Goal: Contribute content: Add original content to the website for others to see

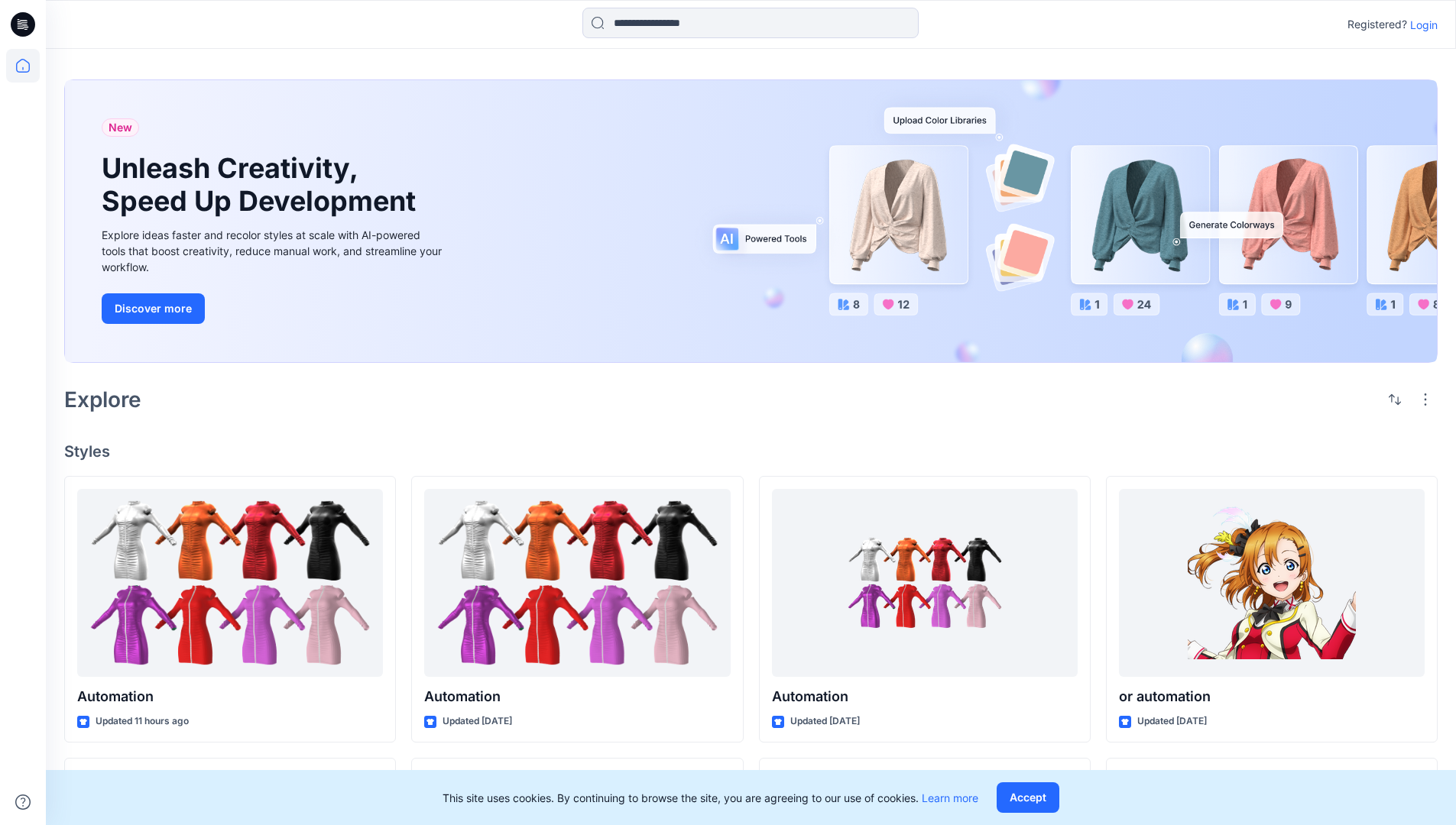
click at [1419, 24] on p "Login" at bounding box center [1423, 24] width 27 height 16
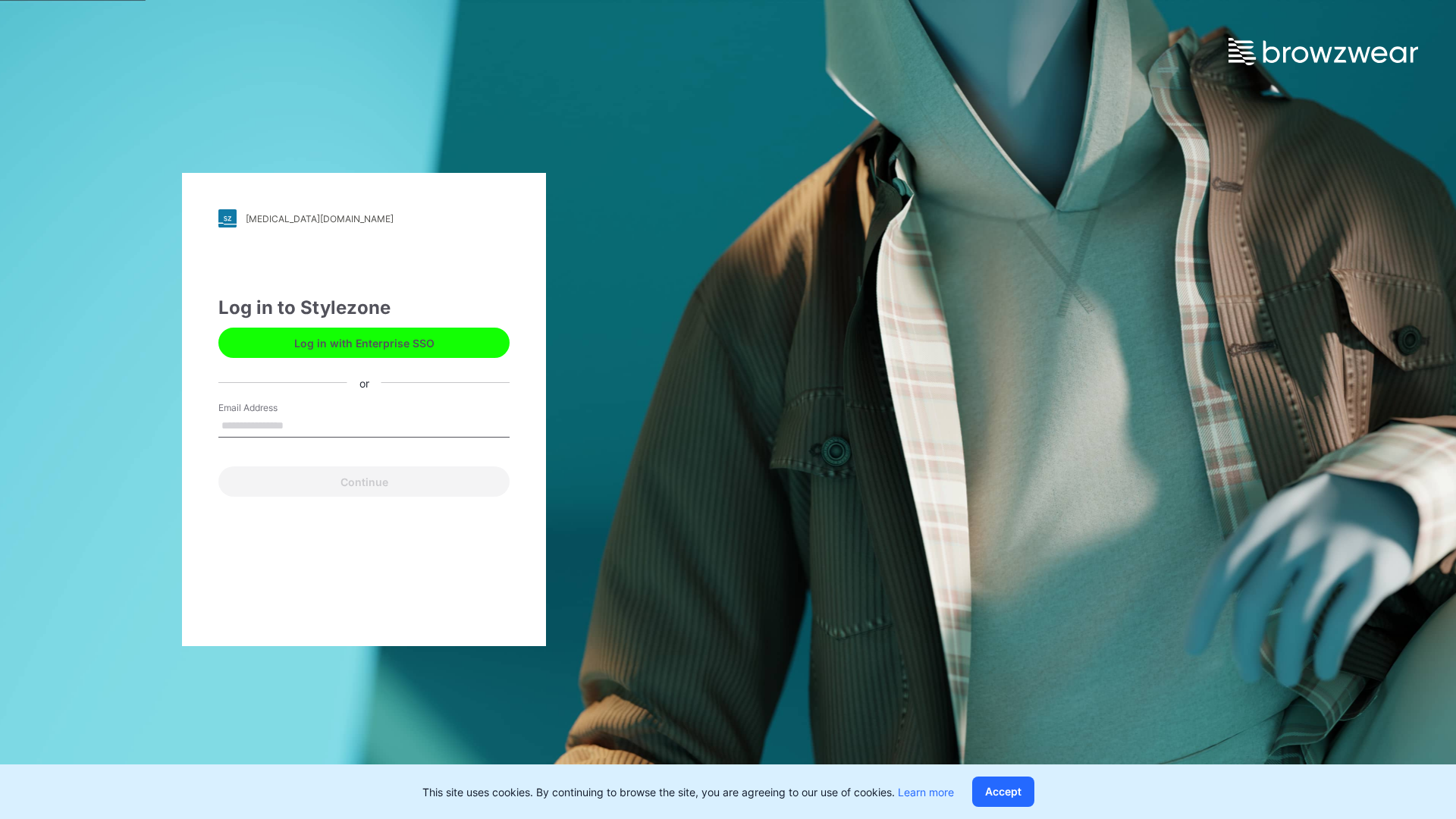
click at [300, 424] on input "Email Address" at bounding box center [363, 426] width 291 height 23
type input "**********"
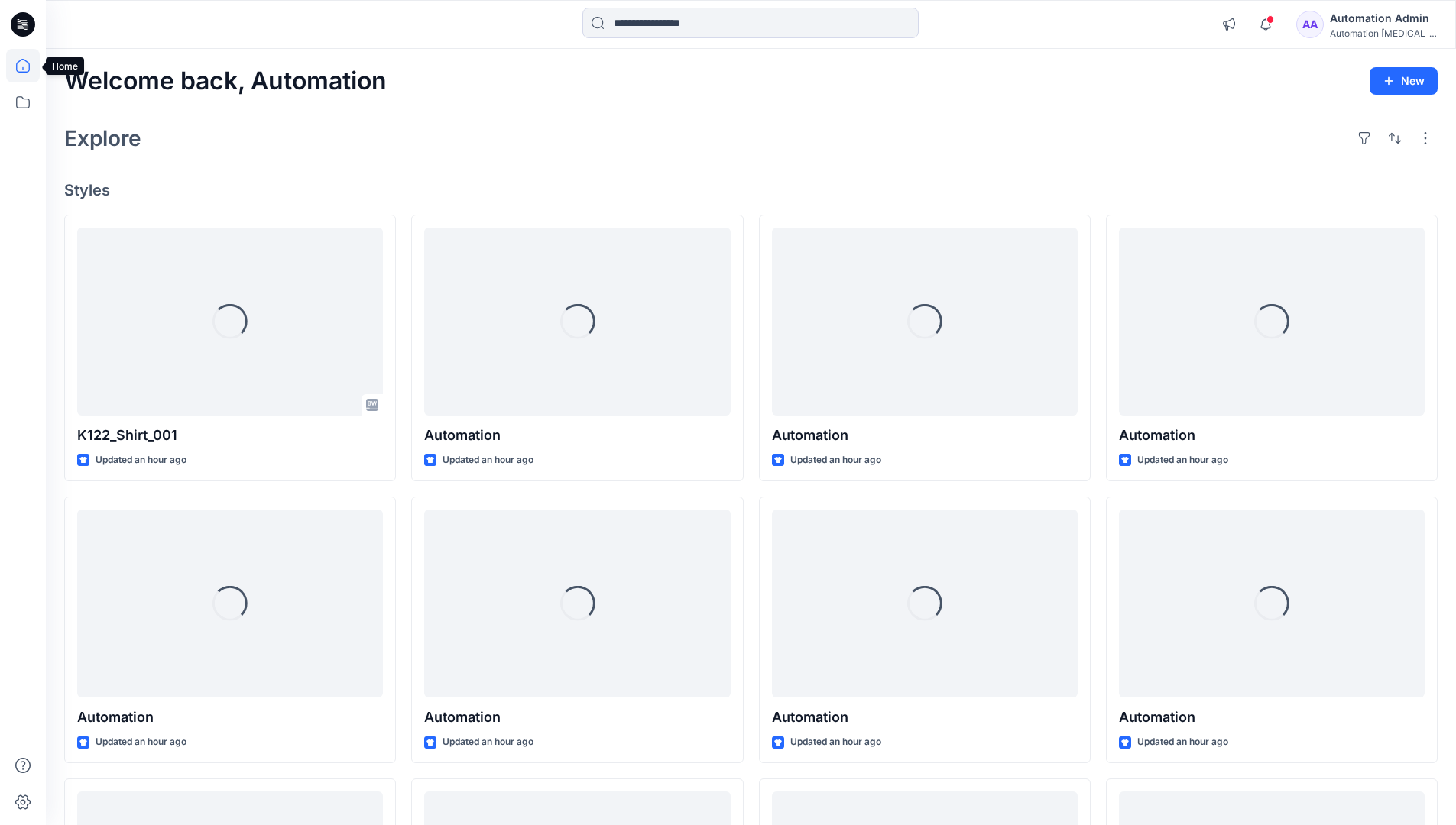
click at [29, 66] on icon at bounding box center [23, 66] width 14 height 14
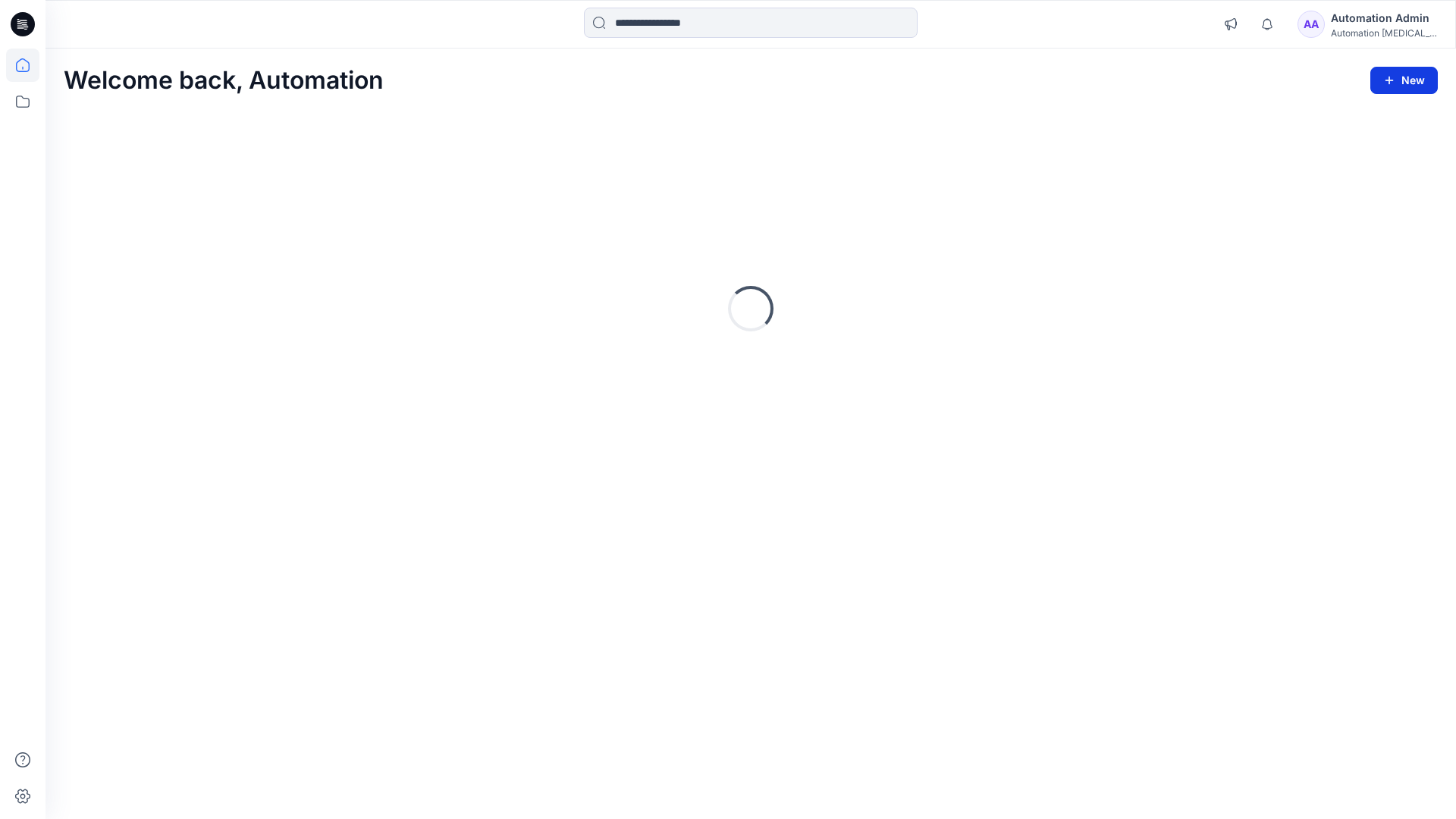
click at [1413, 86] on button "New" at bounding box center [1404, 80] width 67 height 27
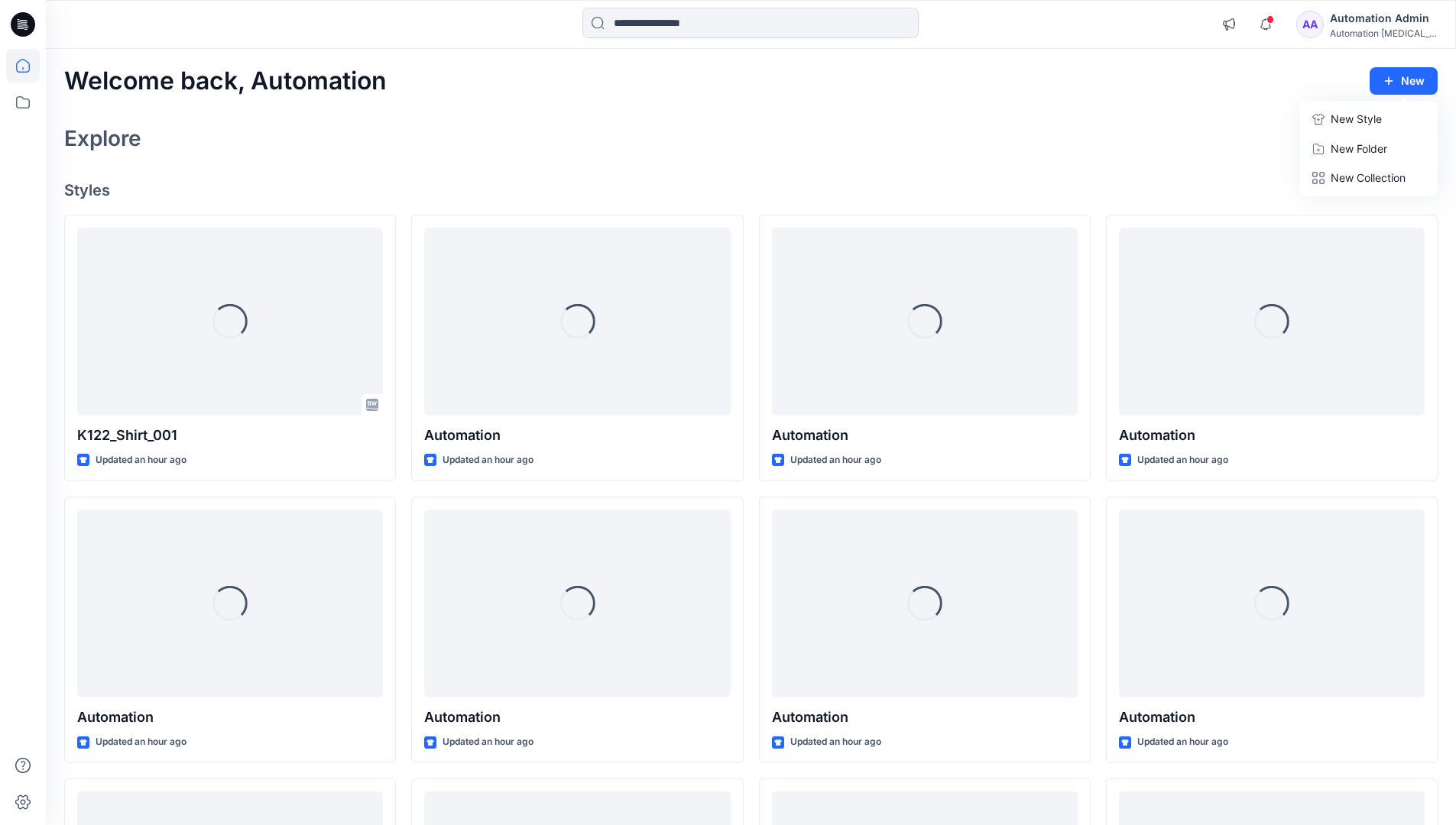
click at [1343, 117] on p "New Style" at bounding box center [1355, 119] width 51 height 18
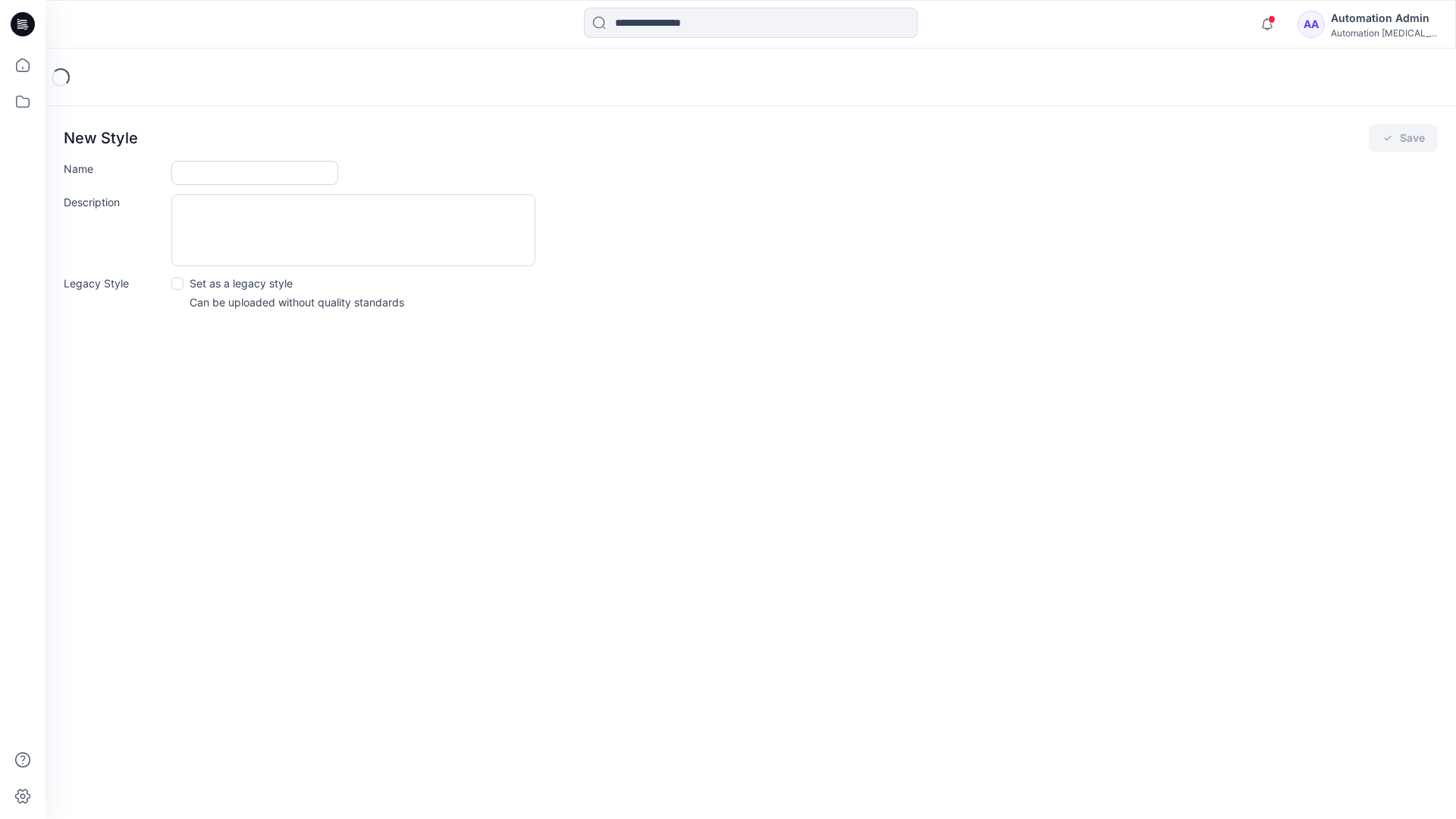
click at [226, 167] on input "Name" at bounding box center [255, 172] width 167 height 24
type input "**********"
click at [1399, 139] on button "Save" at bounding box center [1404, 138] width 69 height 27
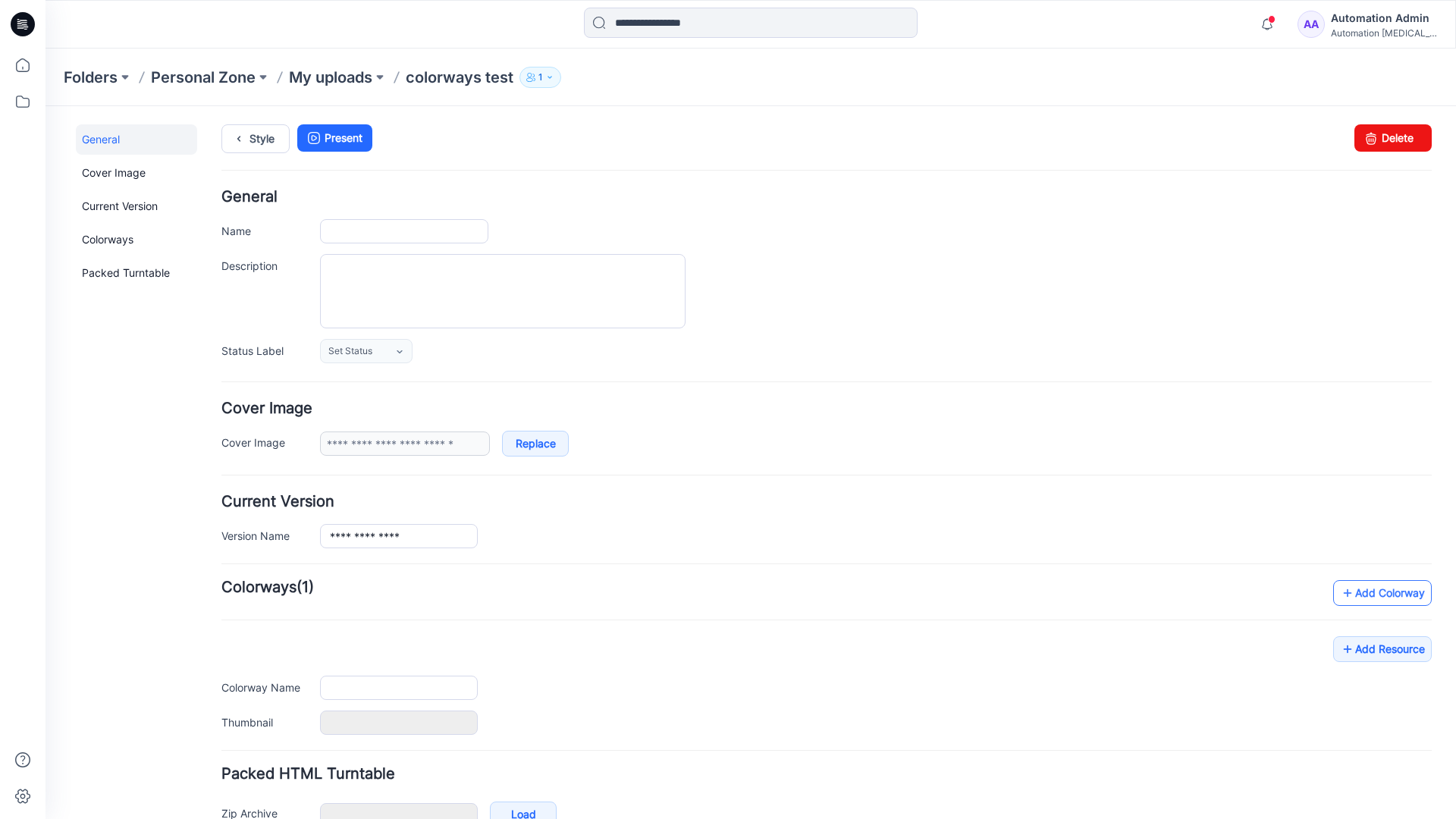
click at [1361, 598] on link "Add Colorway" at bounding box center [1382, 592] width 99 height 26
type input "**********"
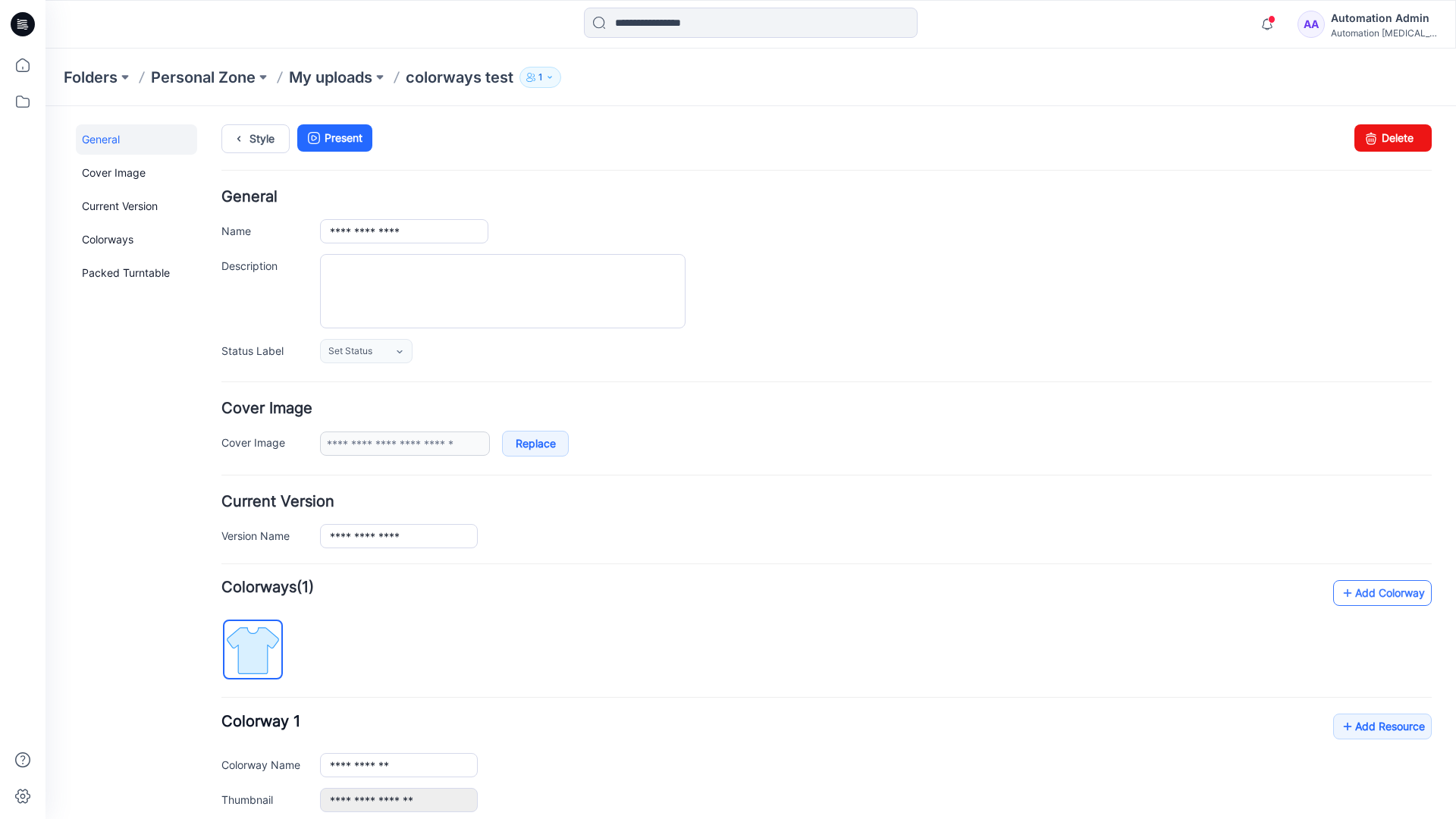
click at [1359, 593] on link "Add Colorway" at bounding box center [1382, 592] width 99 height 26
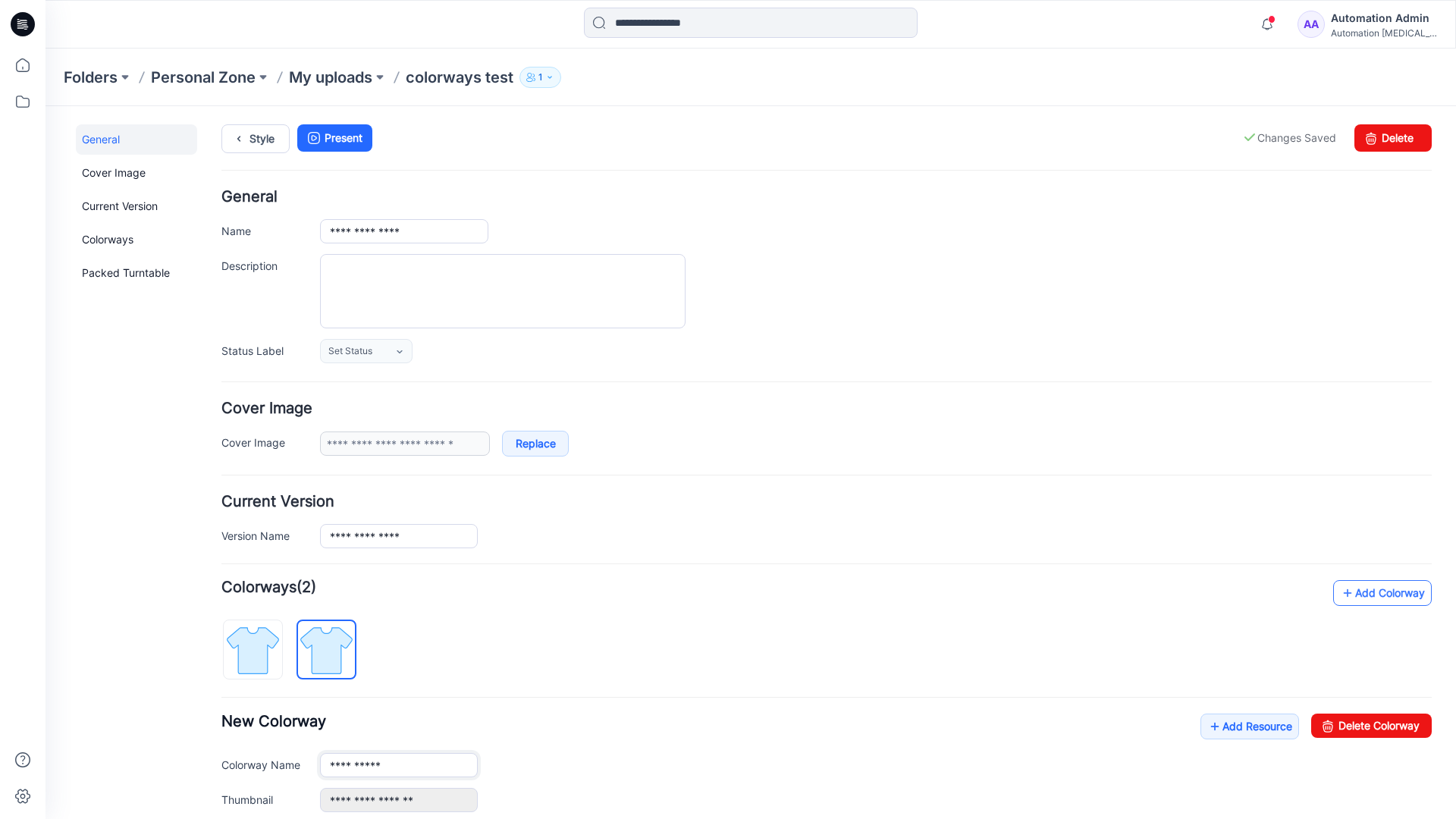
type input "**********"
click at [338, 648] on img at bounding box center [326, 650] width 57 height 57
click at [377, 767] on input "**********" at bounding box center [399, 764] width 158 height 24
click at [399, 763] on input "**********" at bounding box center [399, 764] width 158 height 24
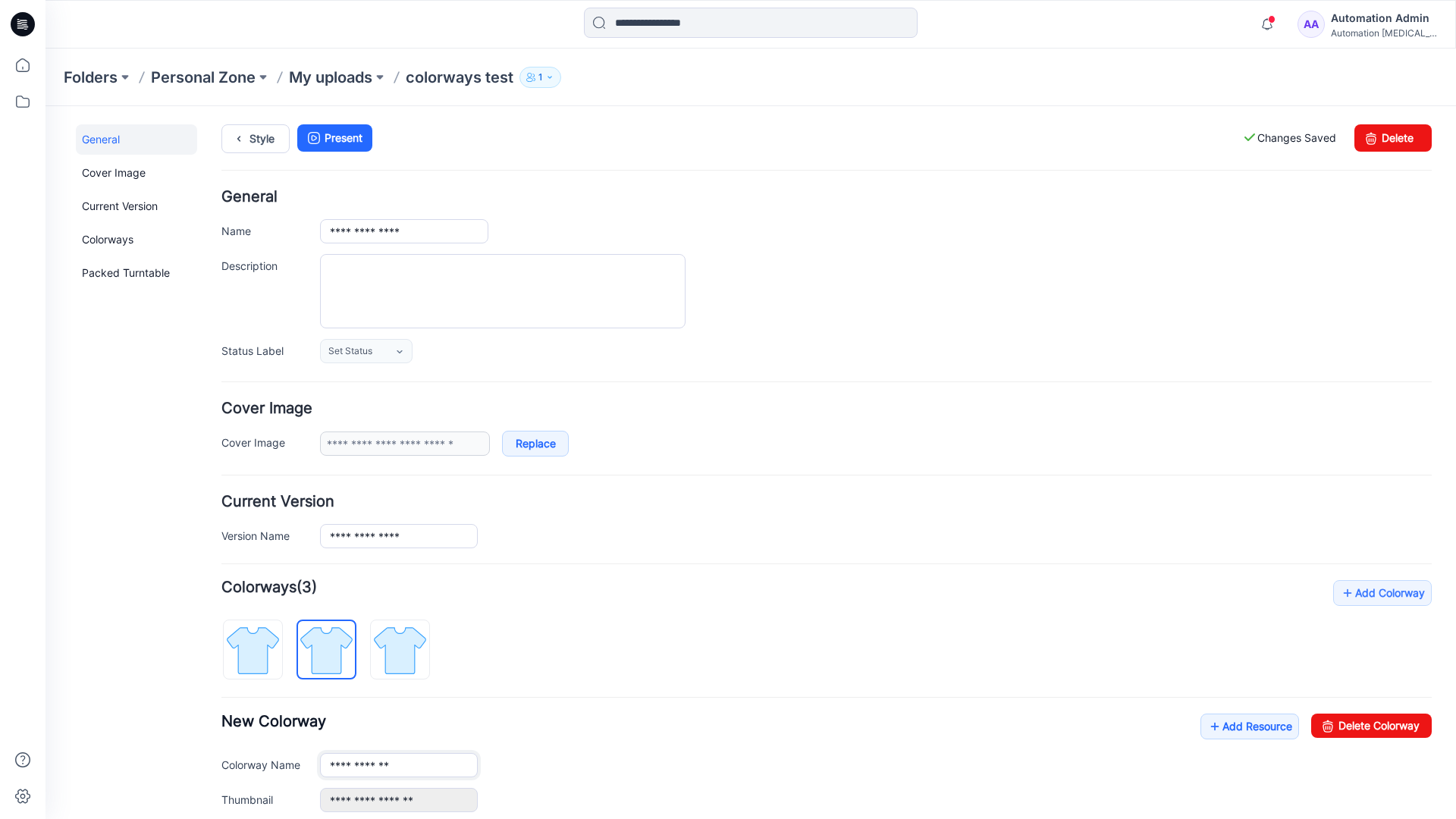
click at [399, 763] on input "**********" at bounding box center [399, 764] width 158 height 24
type input "*"
click at [269, 639] on img at bounding box center [253, 650] width 57 height 57
click at [1242, 729] on link "Add Resource" at bounding box center [1250, 726] width 99 height 26
type input "**********"
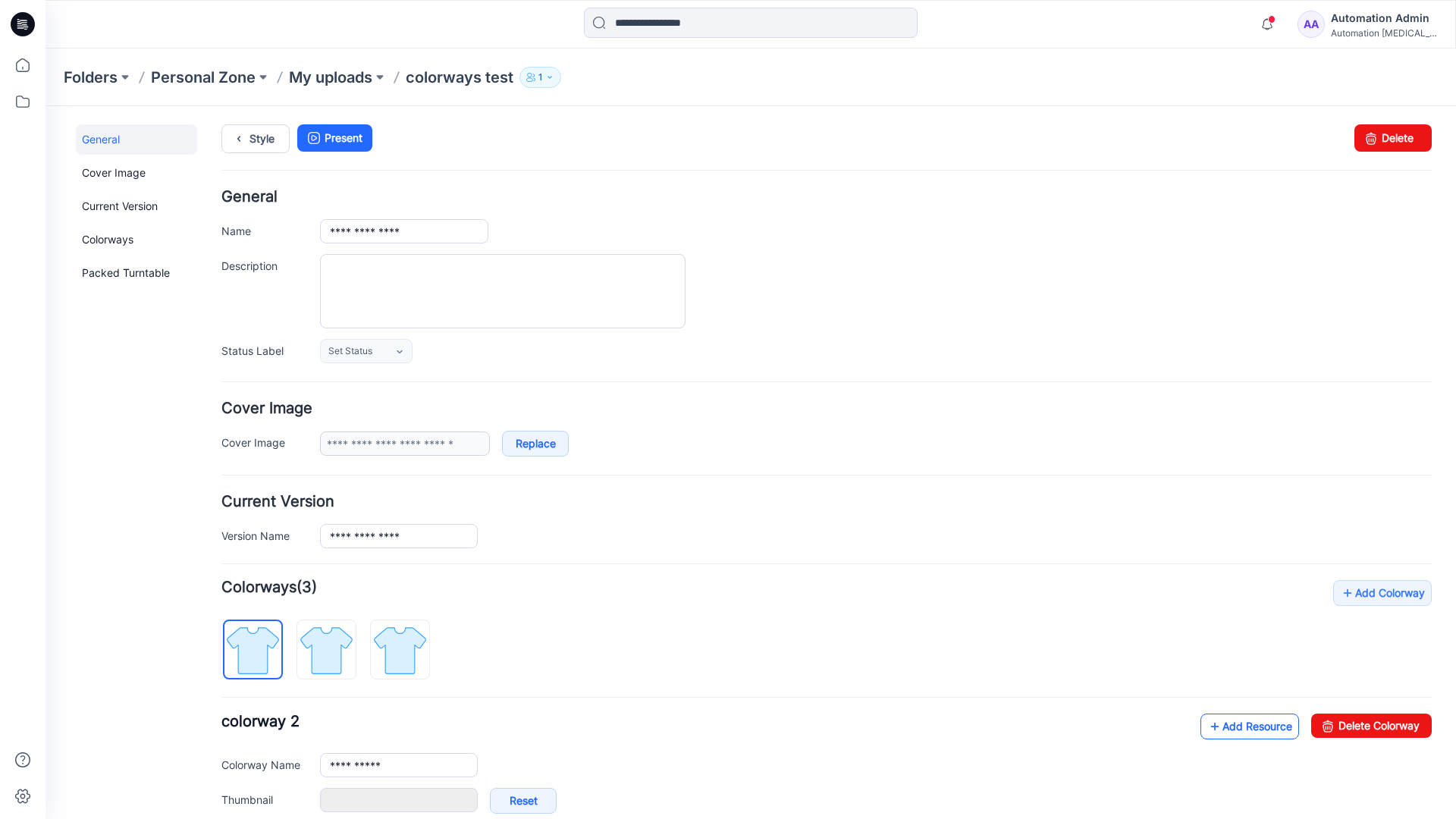
type input "**********"
click at [304, 800] on link at bounding box center [304, 800] width 12 height 12
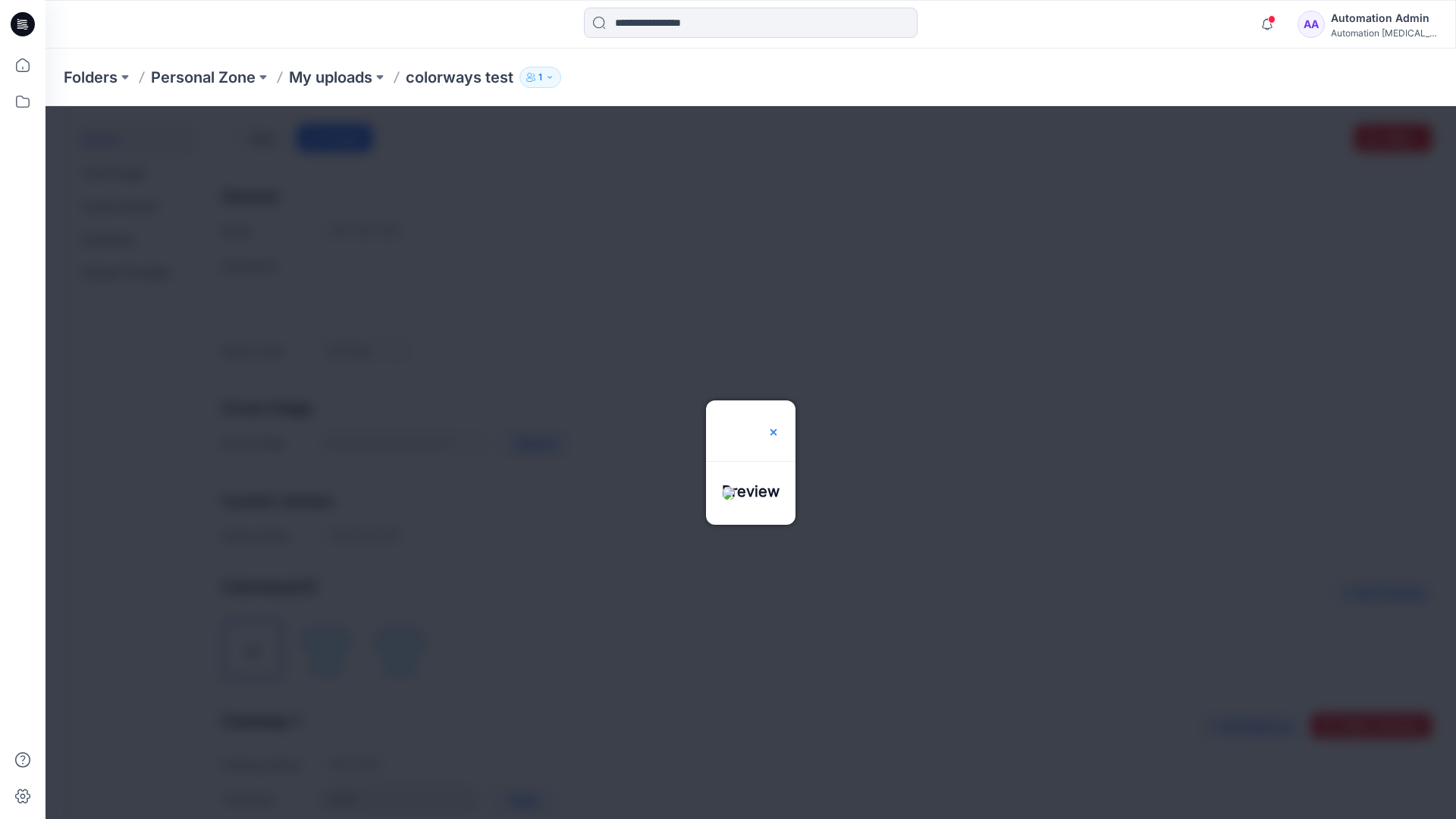
click at [780, 426] on img at bounding box center [773, 432] width 12 height 12
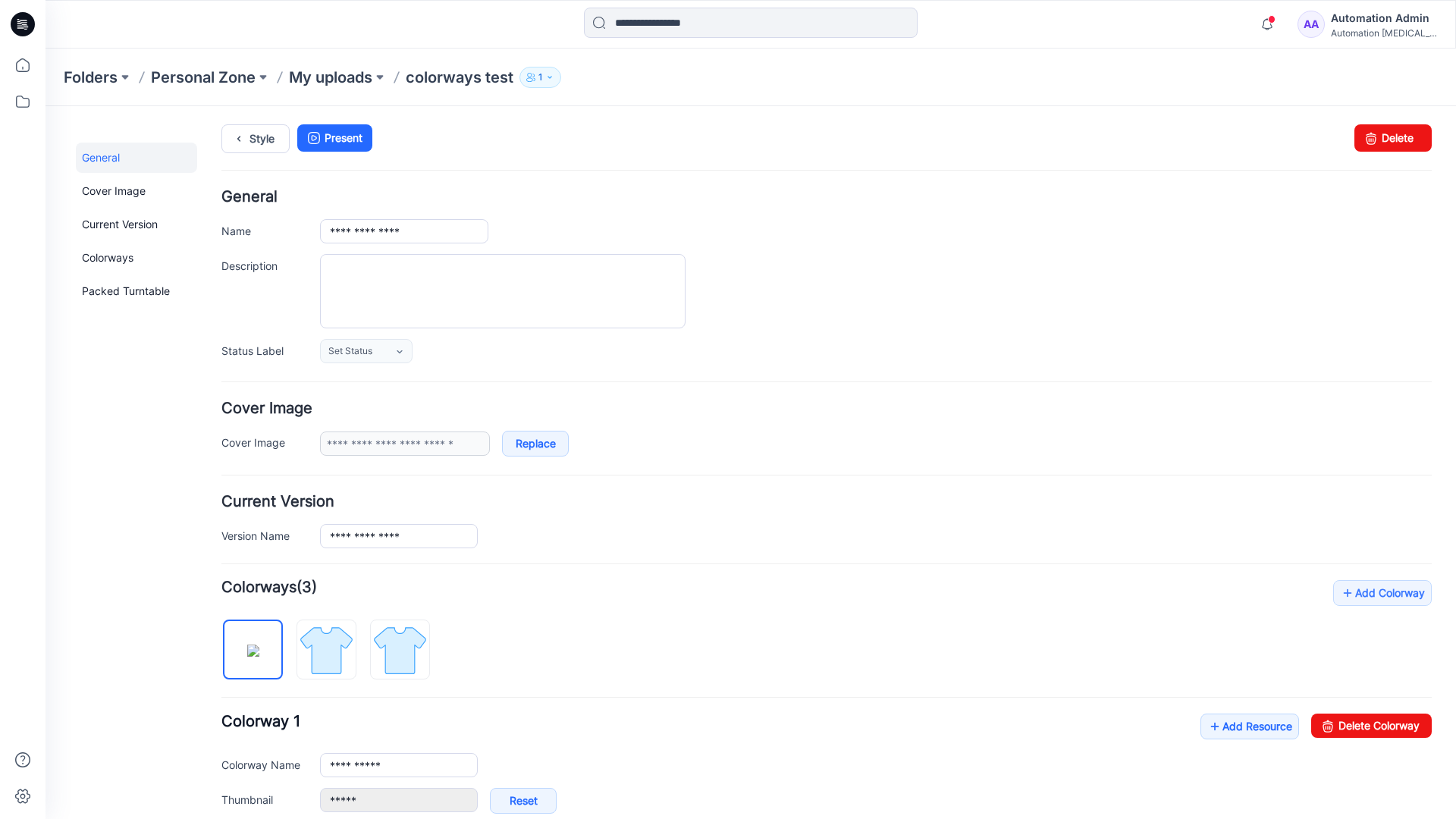
scroll to position [259, 0]
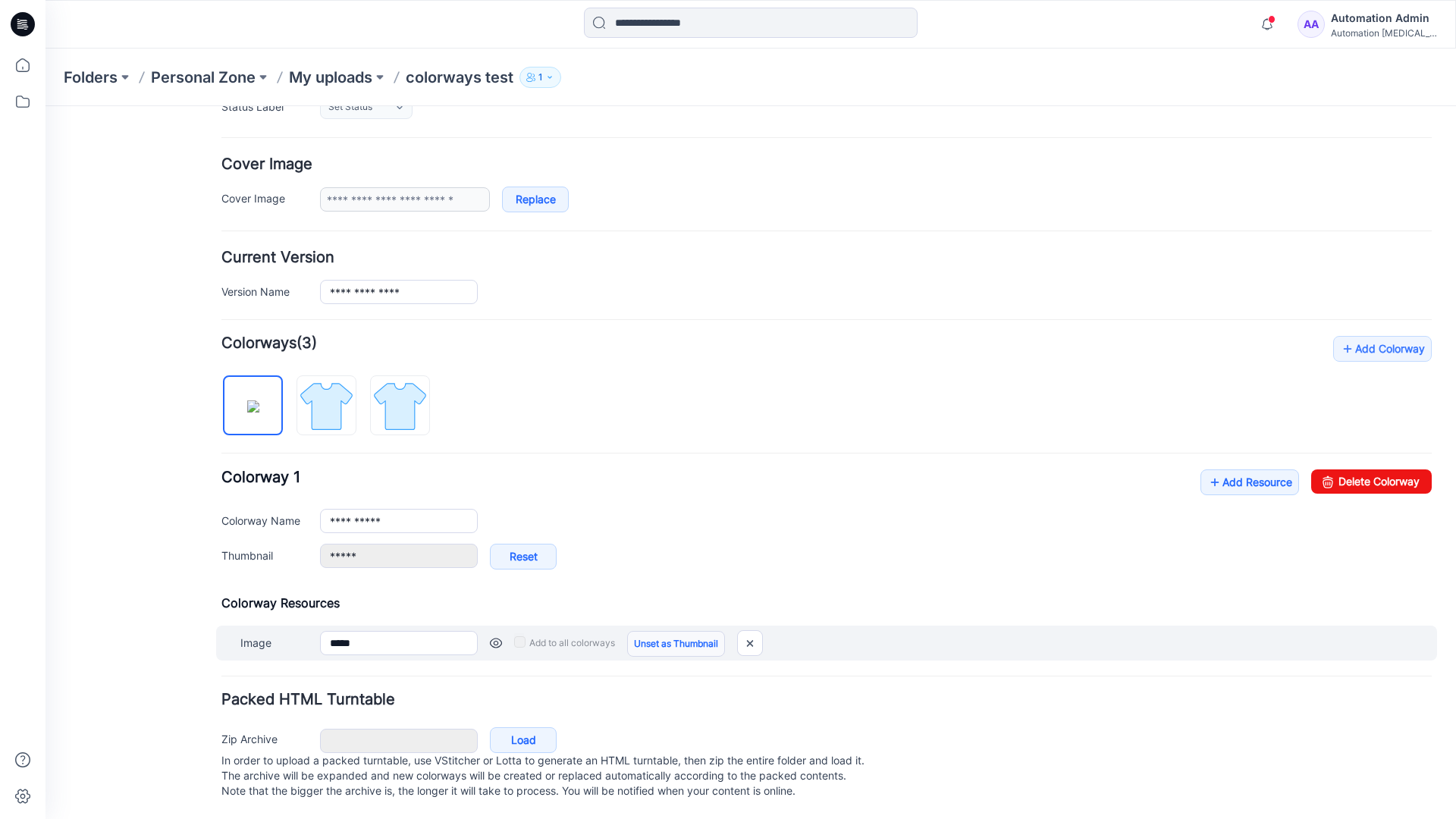
click at [670, 631] on link "Unset as Thumbnail" at bounding box center [676, 643] width 98 height 26
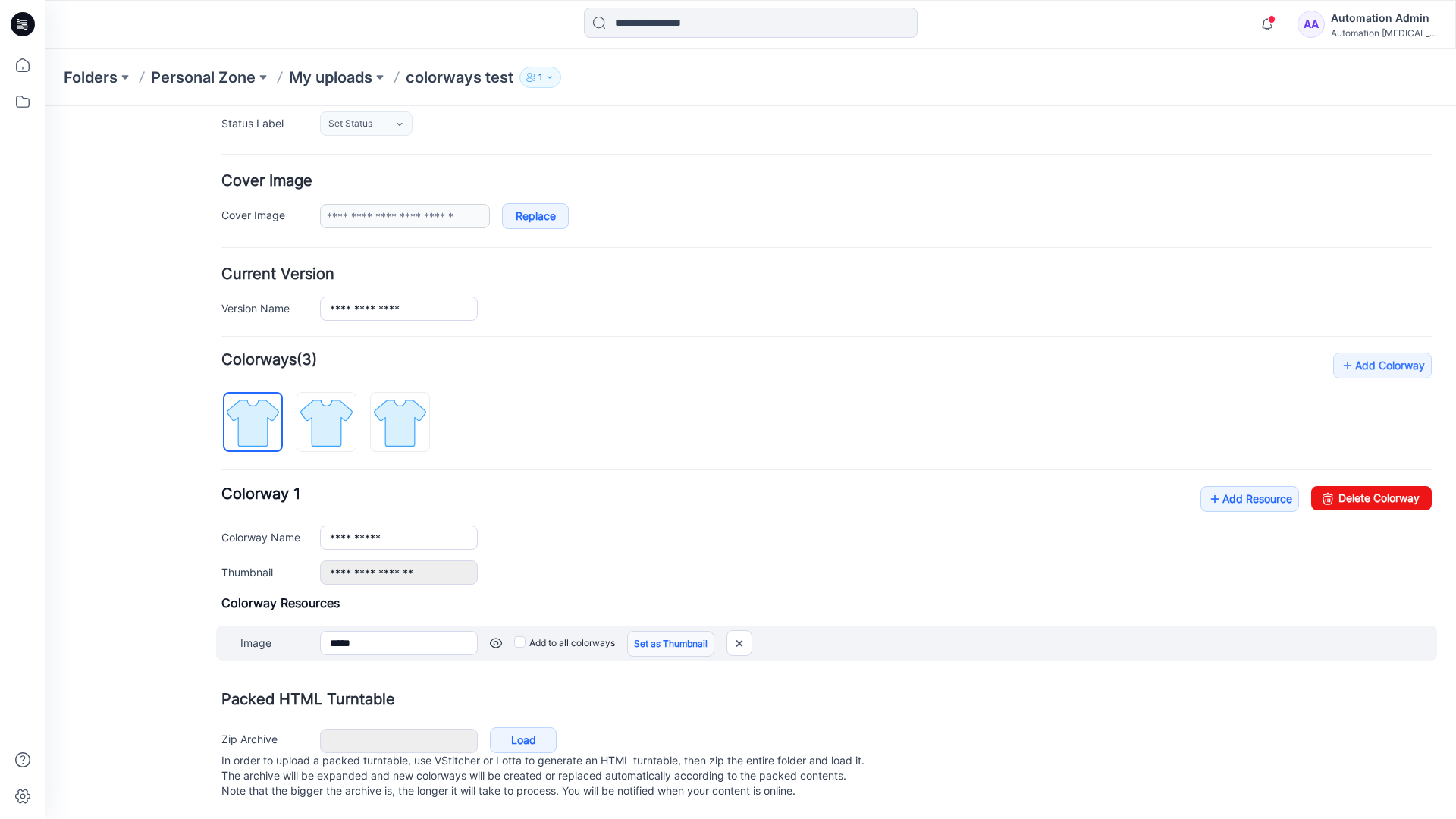
click at [647, 631] on link "Set as Thumbnail" at bounding box center [670, 643] width 87 height 26
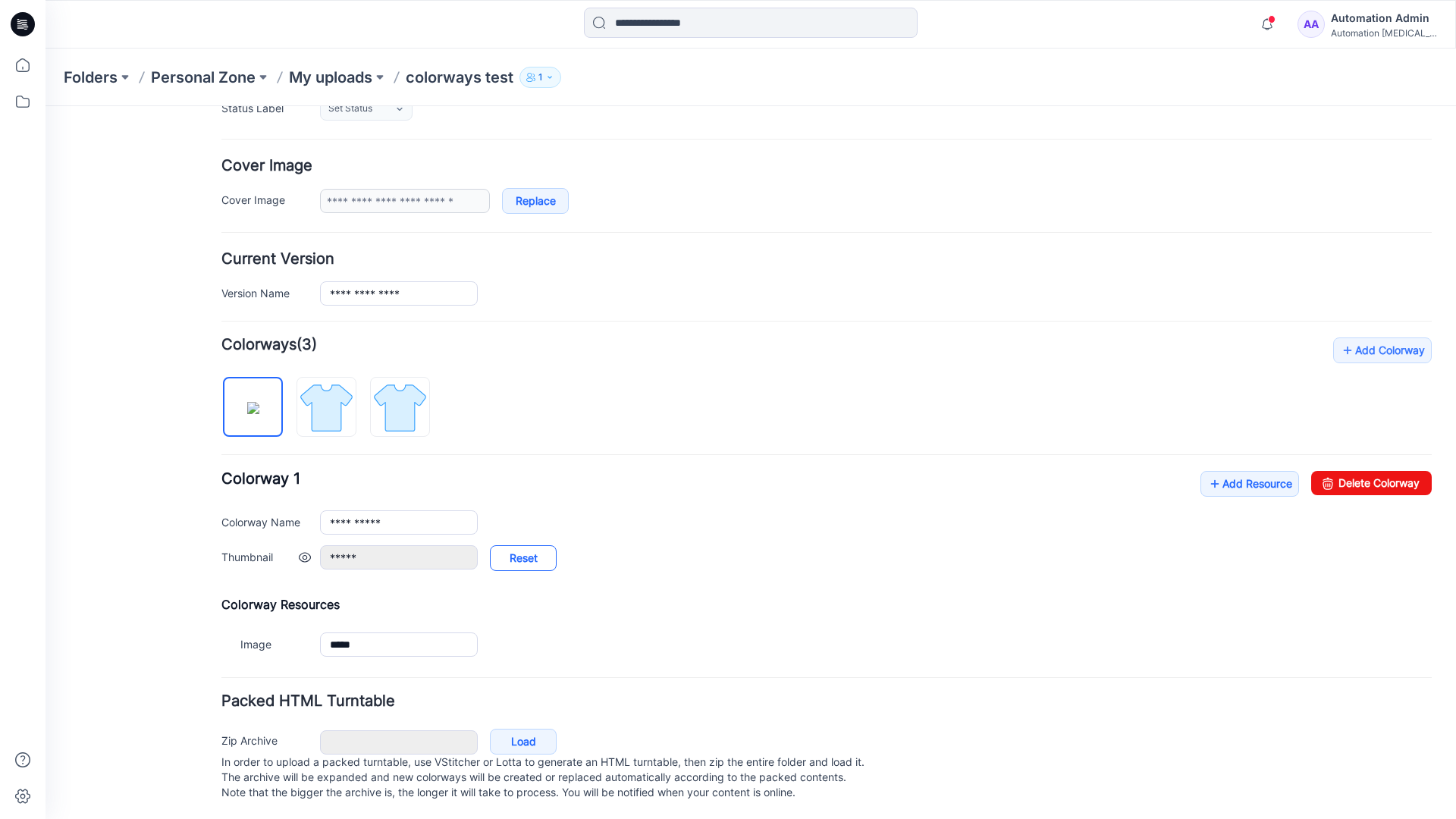
click at [523, 560] on link "Reset" at bounding box center [522, 558] width 66 height 26
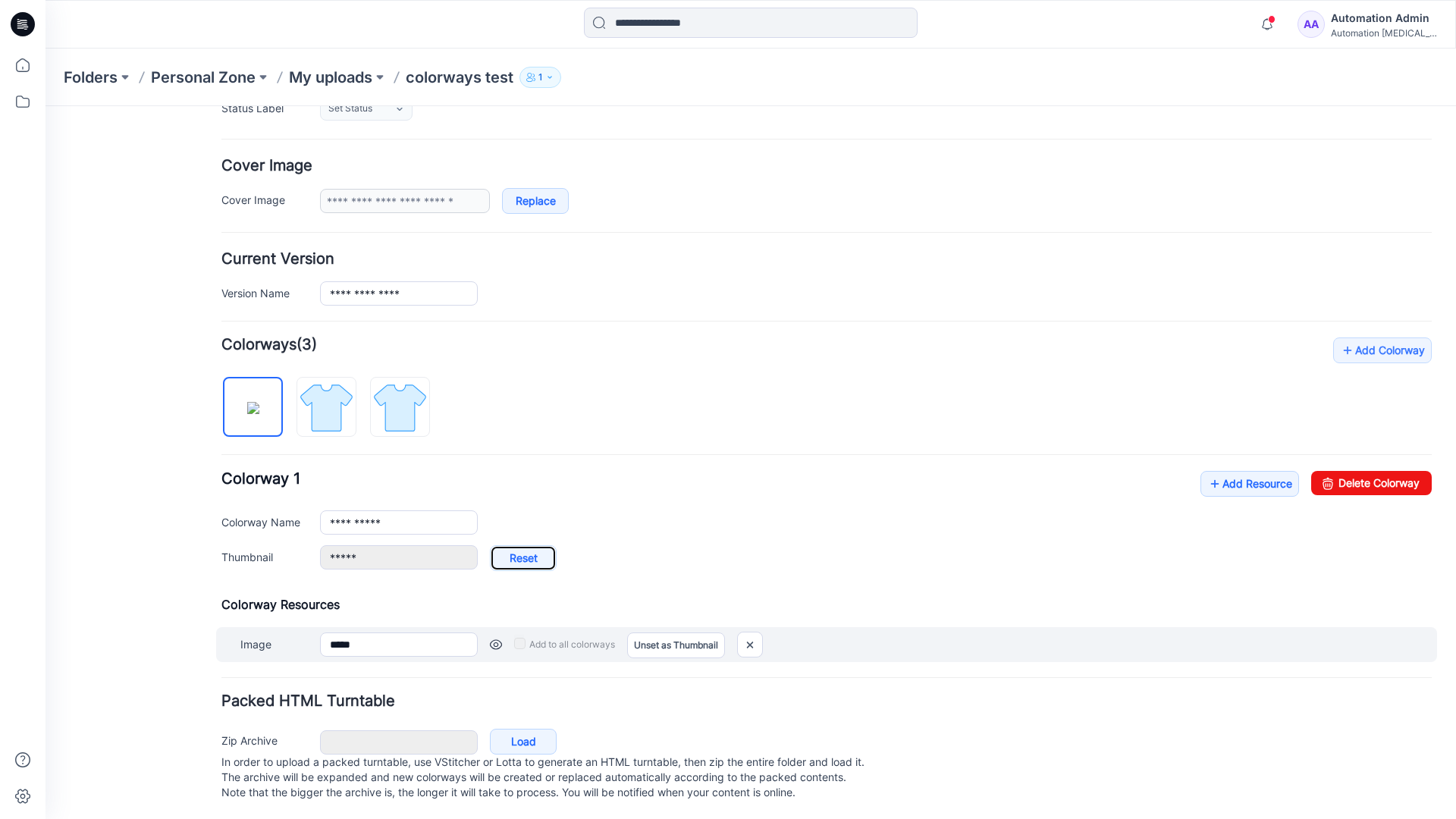
type input "**********"
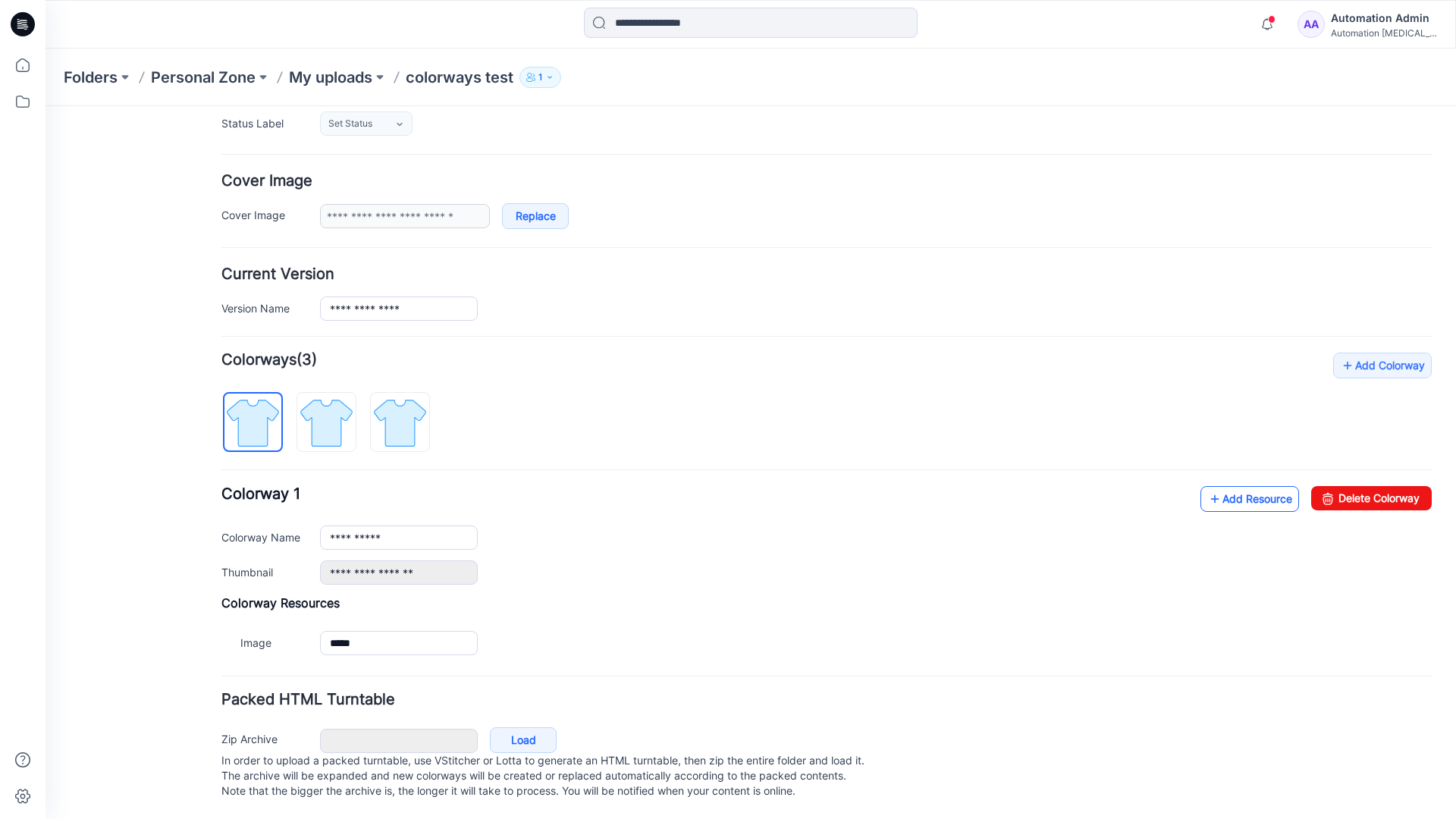
click at [1240, 486] on link "Add Resource" at bounding box center [1250, 498] width 99 height 26
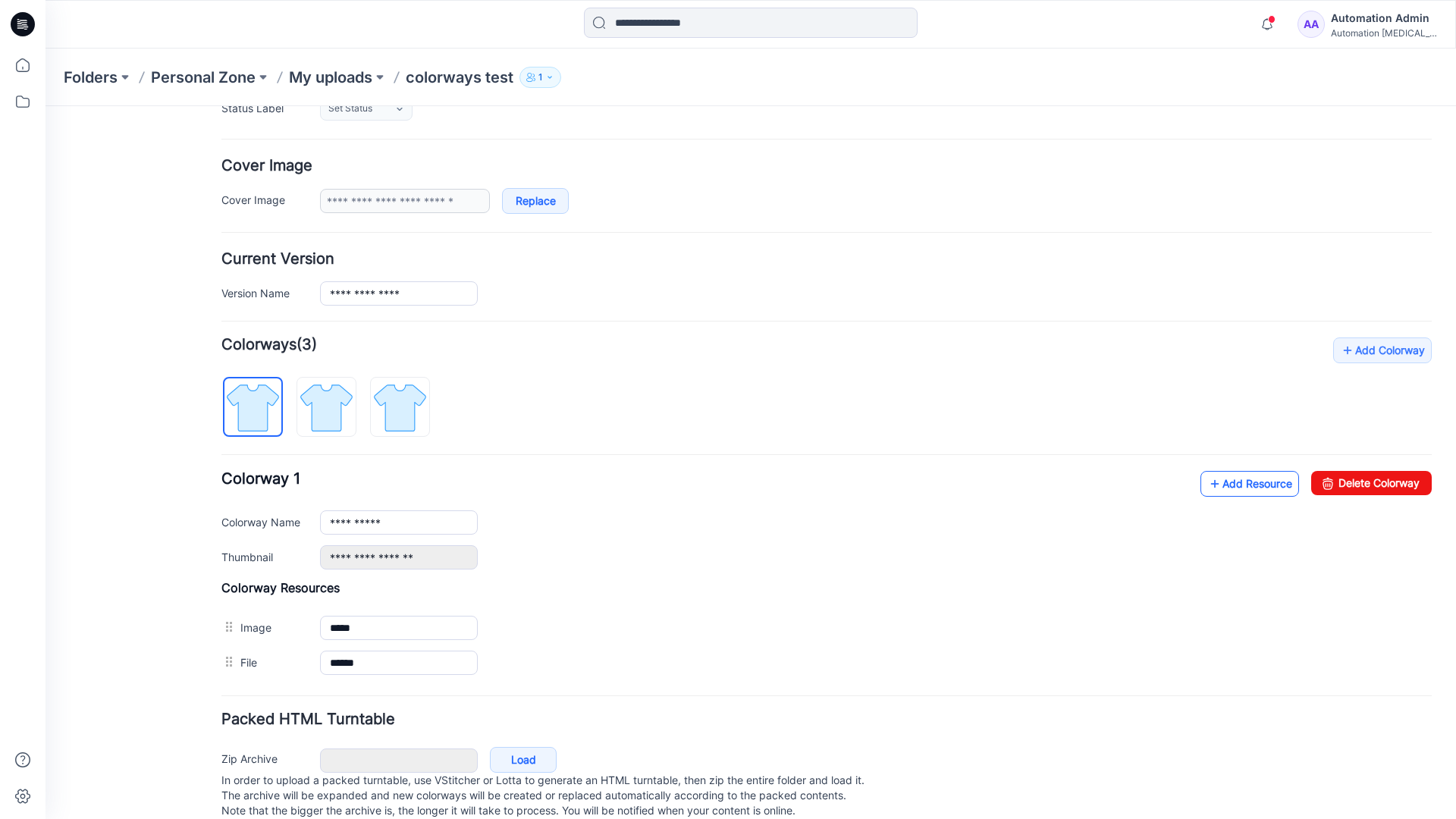
click at [1248, 484] on link "Add Resource" at bounding box center [1250, 483] width 99 height 26
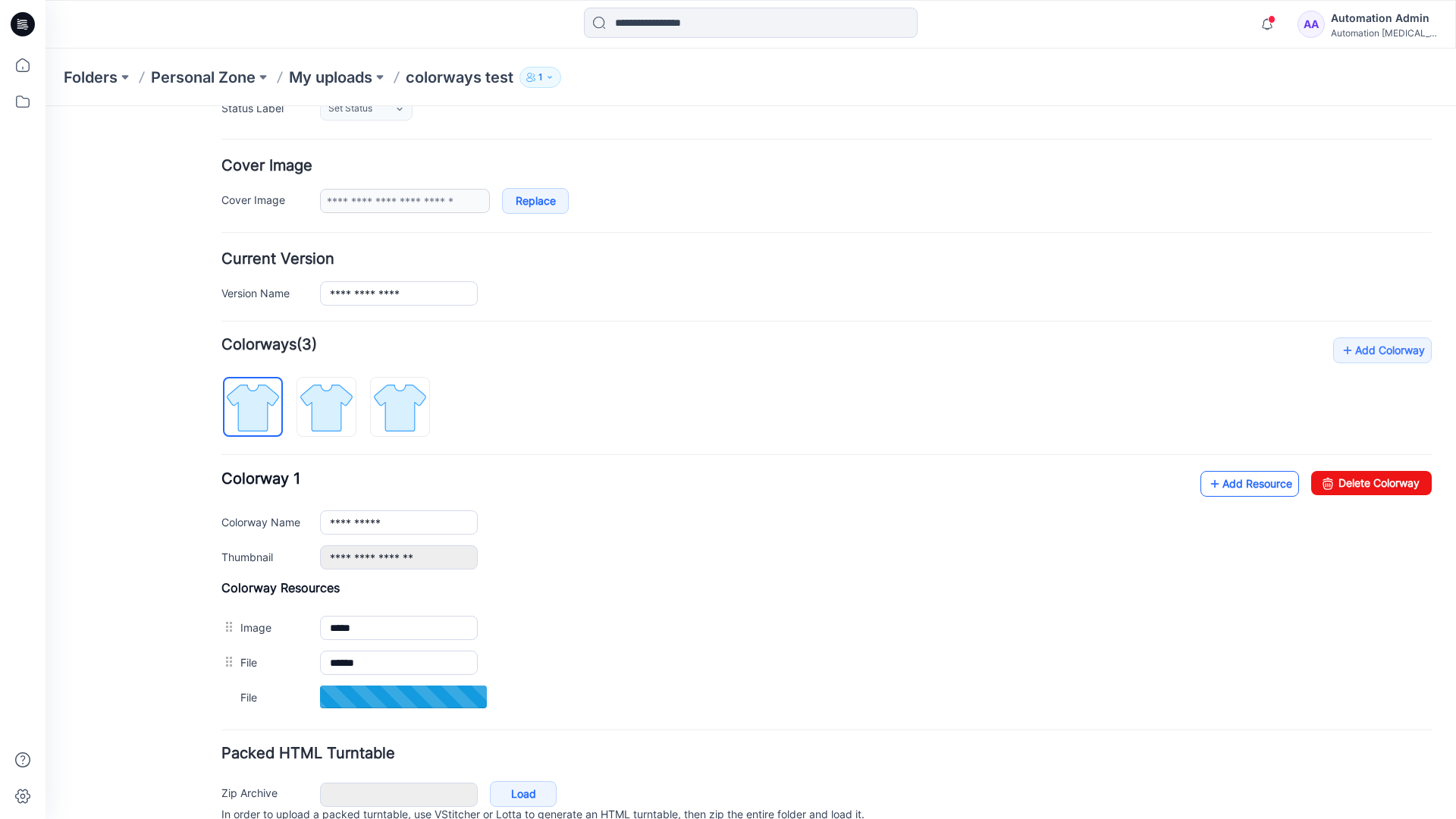
click at [1226, 484] on link "Add Resource" at bounding box center [1250, 483] width 99 height 26
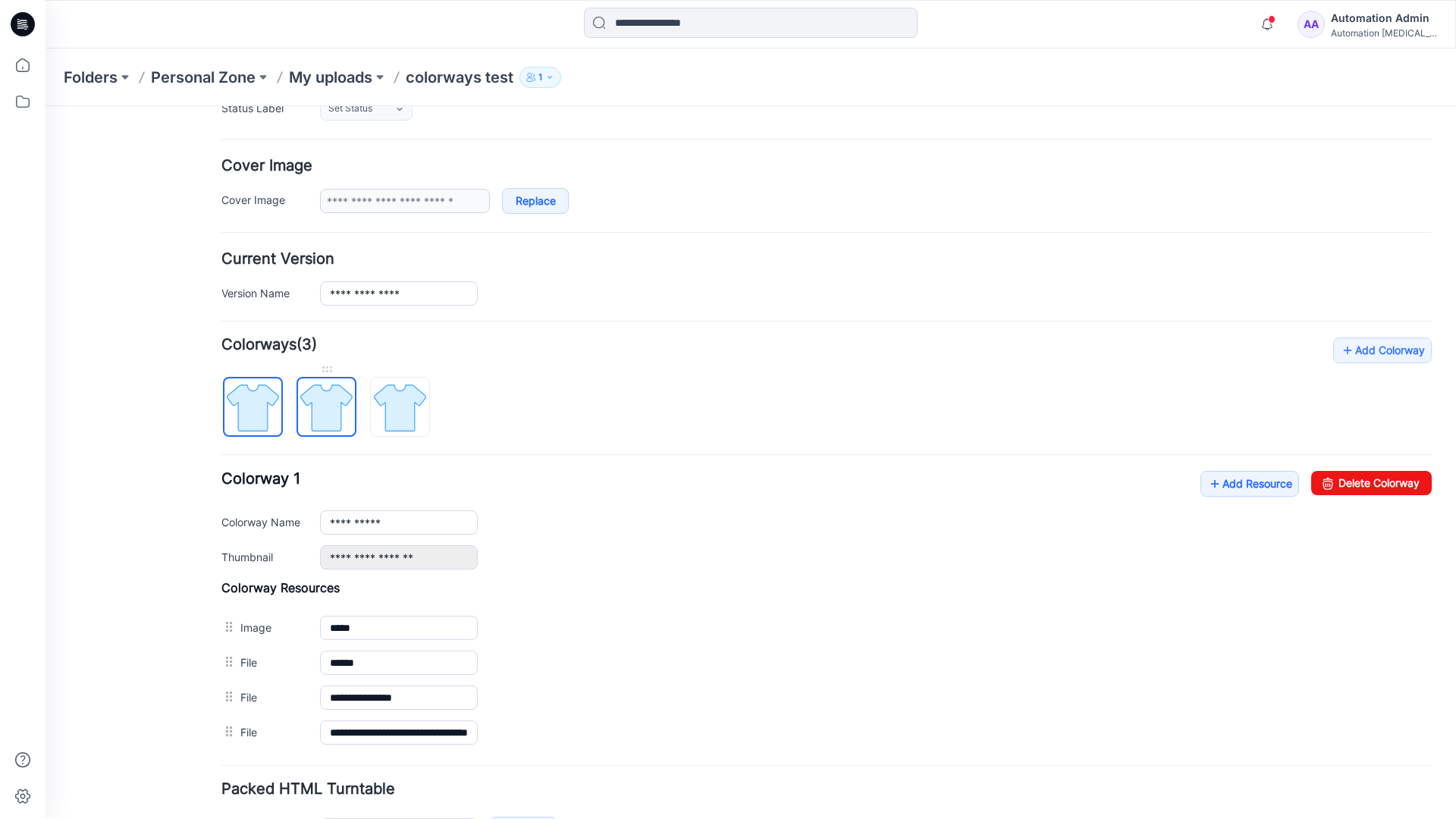
click at [341, 421] on img at bounding box center [326, 407] width 57 height 57
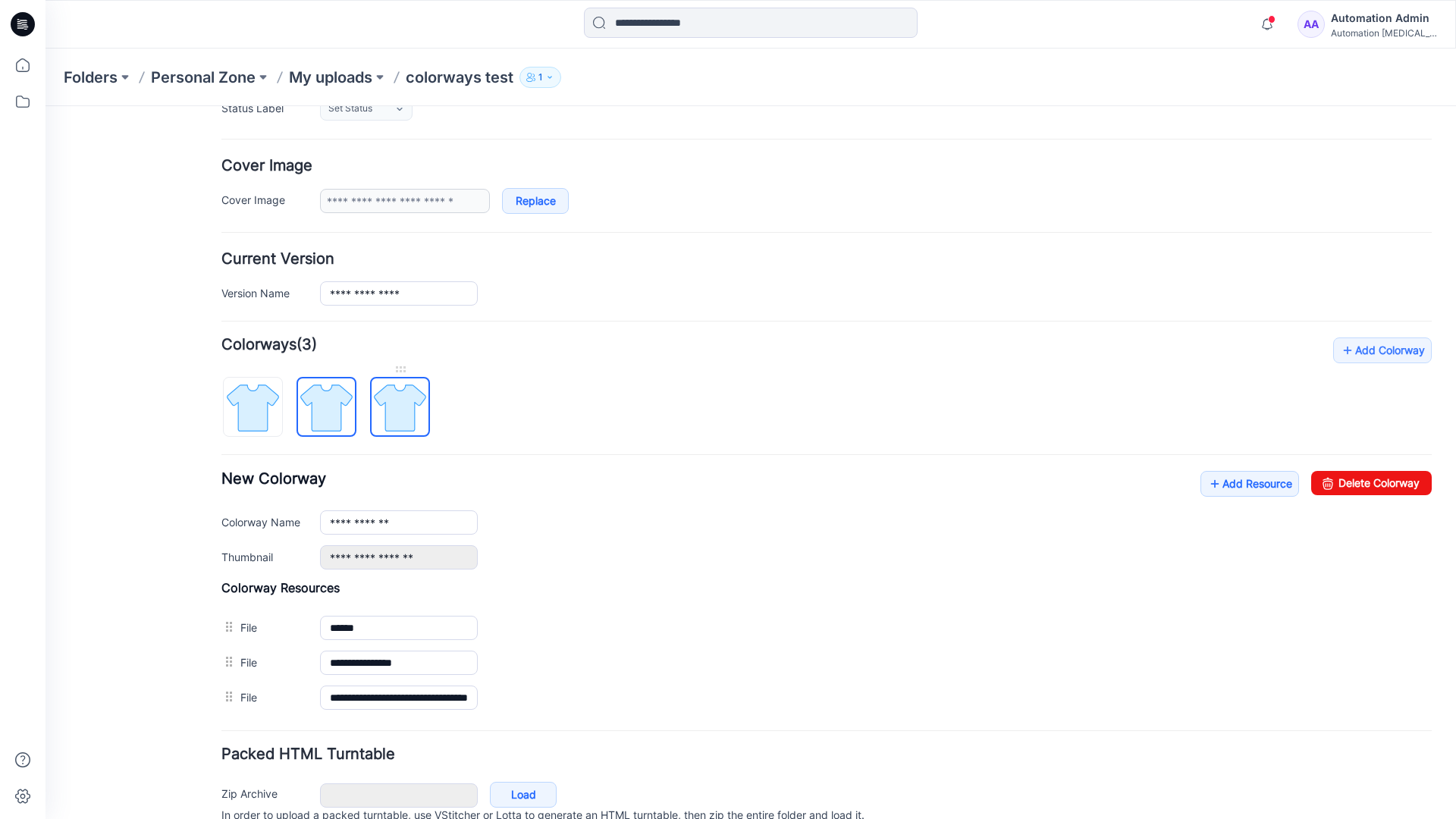
click at [418, 423] on img at bounding box center [400, 407] width 57 height 57
click at [342, 421] on img at bounding box center [326, 407] width 57 height 57
click at [273, 423] on img at bounding box center [253, 407] width 57 height 57
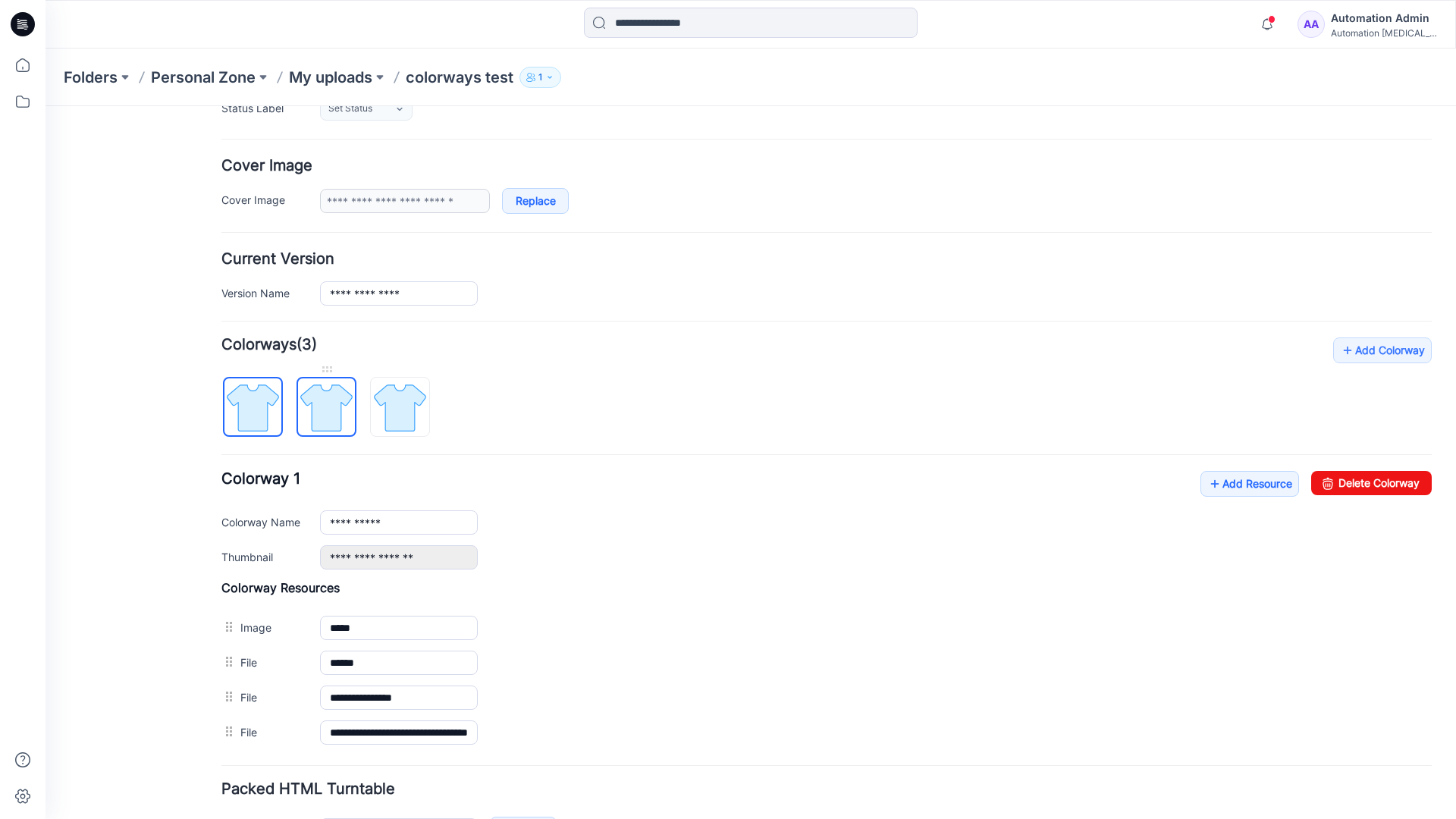
click at [320, 406] on img at bounding box center [326, 407] width 57 height 57
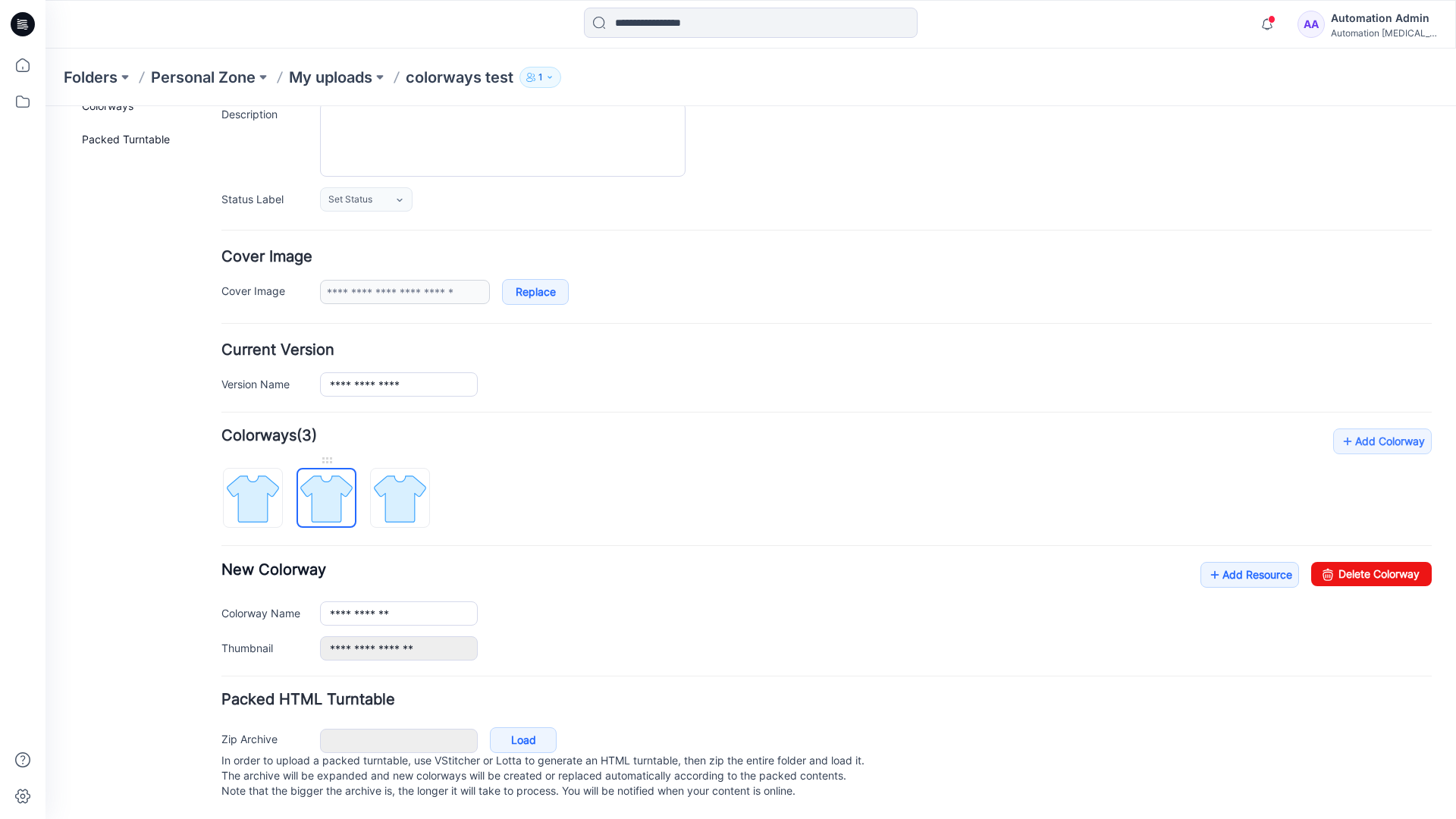
scroll to position [167, 0]
click at [400, 483] on img at bounding box center [400, 498] width 57 height 57
click at [321, 482] on img at bounding box center [326, 498] width 57 height 57
click at [393, 482] on img at bounding box center [400, 498] width 57 height 57
click at [327, 488] on img at bounding box center [326, 498] width 57 height 57
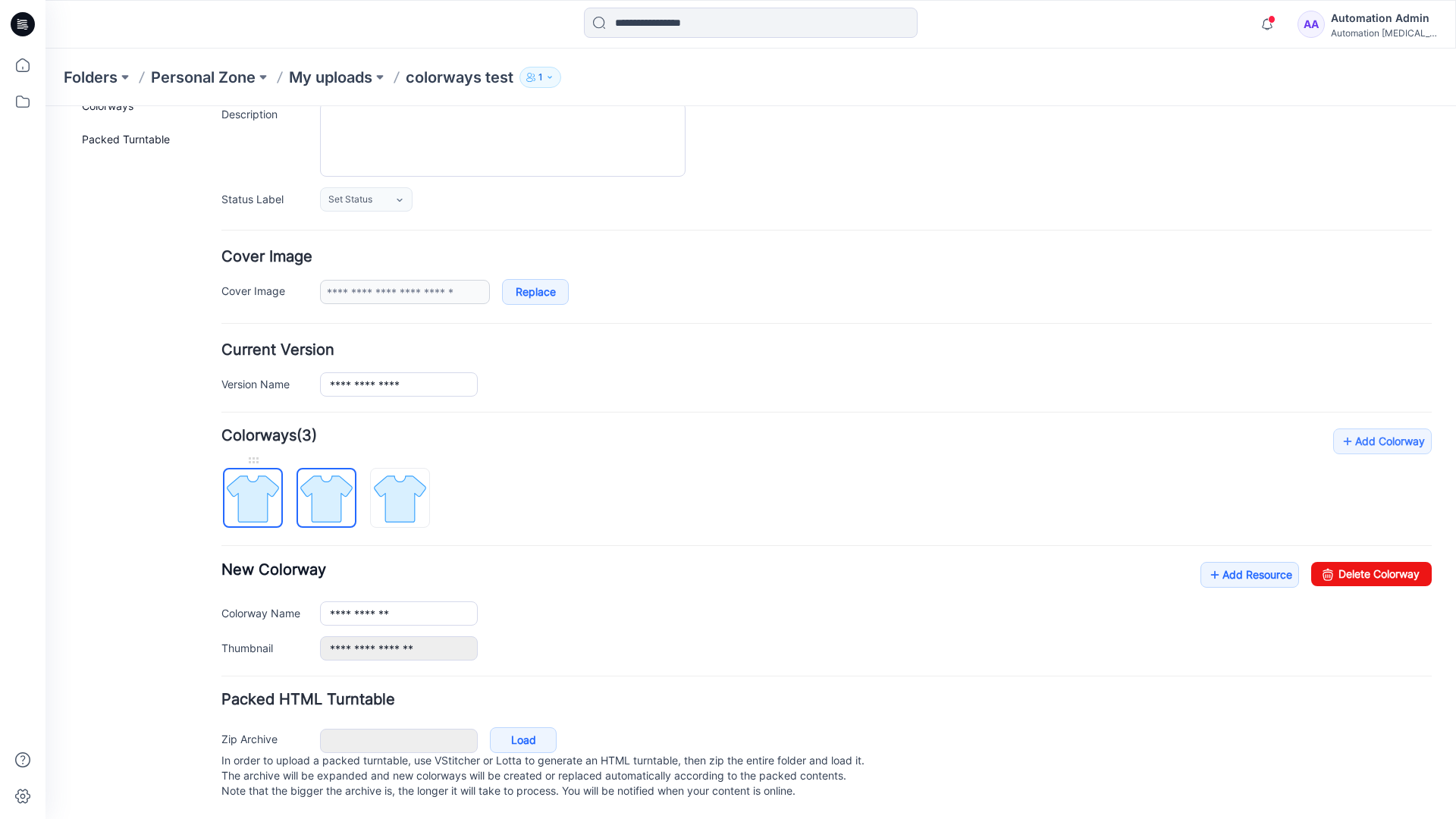
click at [263, 491] on img at bounding box center [253, 498] width 57 height 57
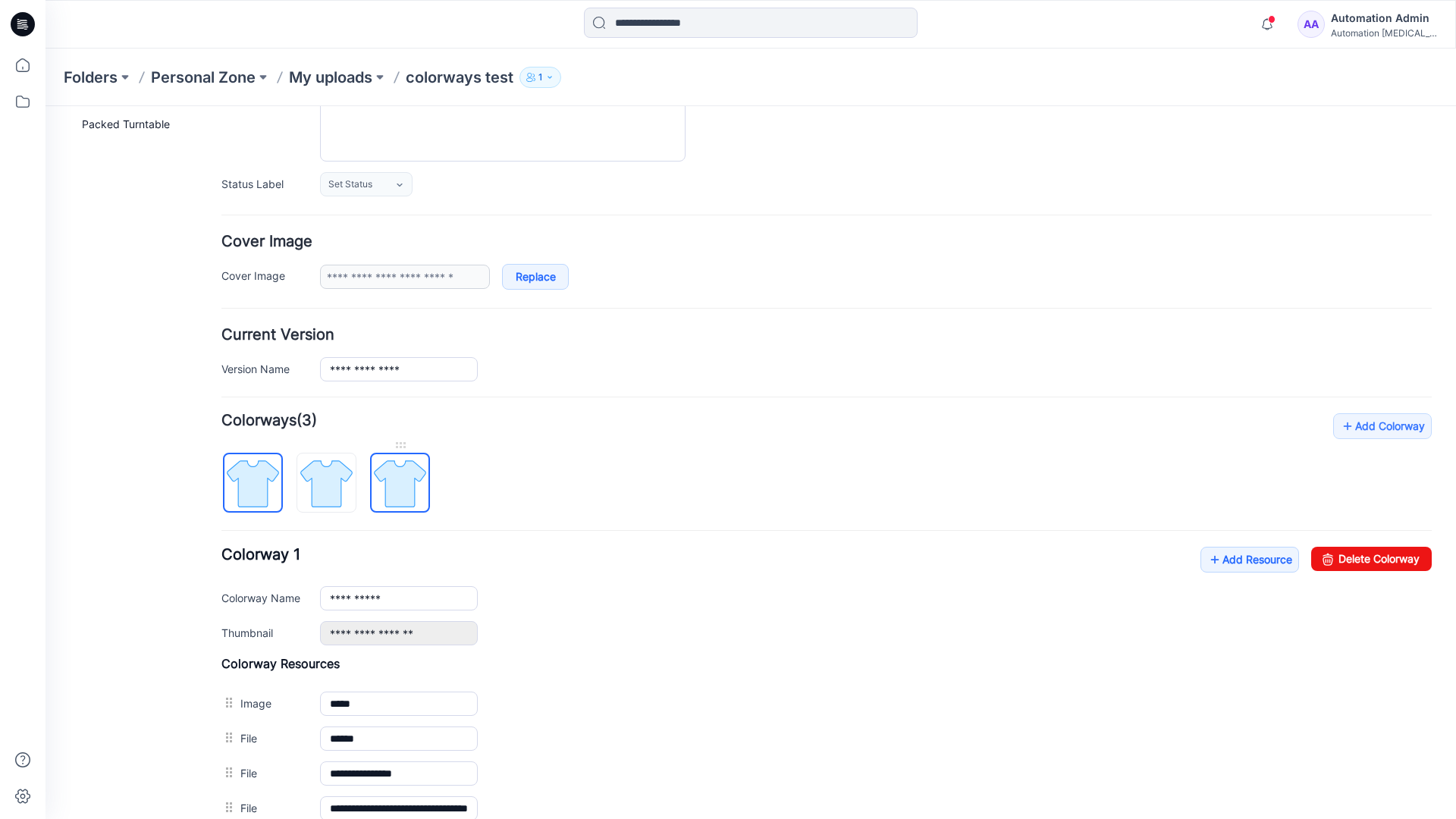
click at [398, 483] on img at bounding box center [400, 483] width 57 height 57
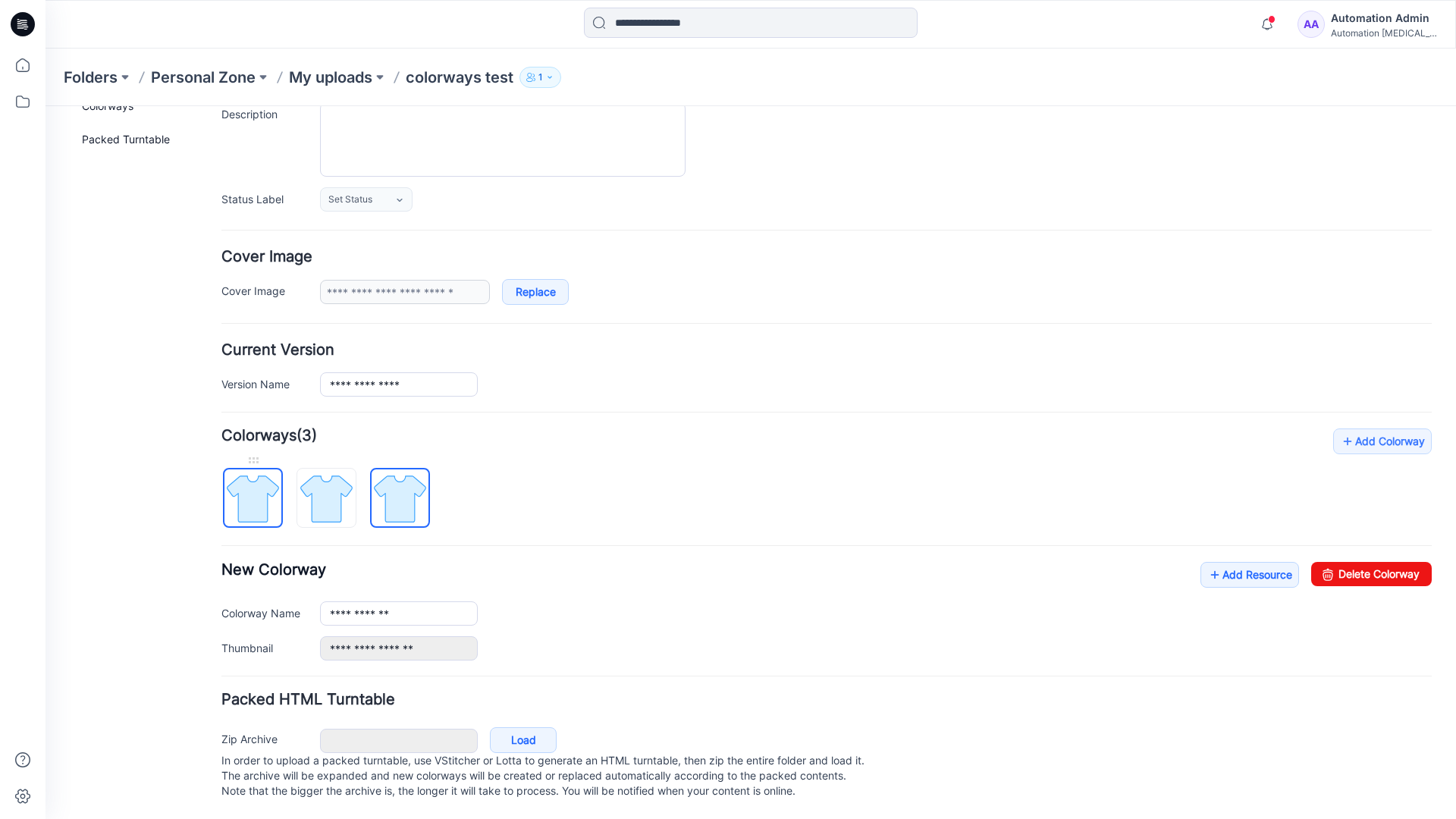
click at [269, 483] on img at bounding box center [253, 498] width 57 height 57
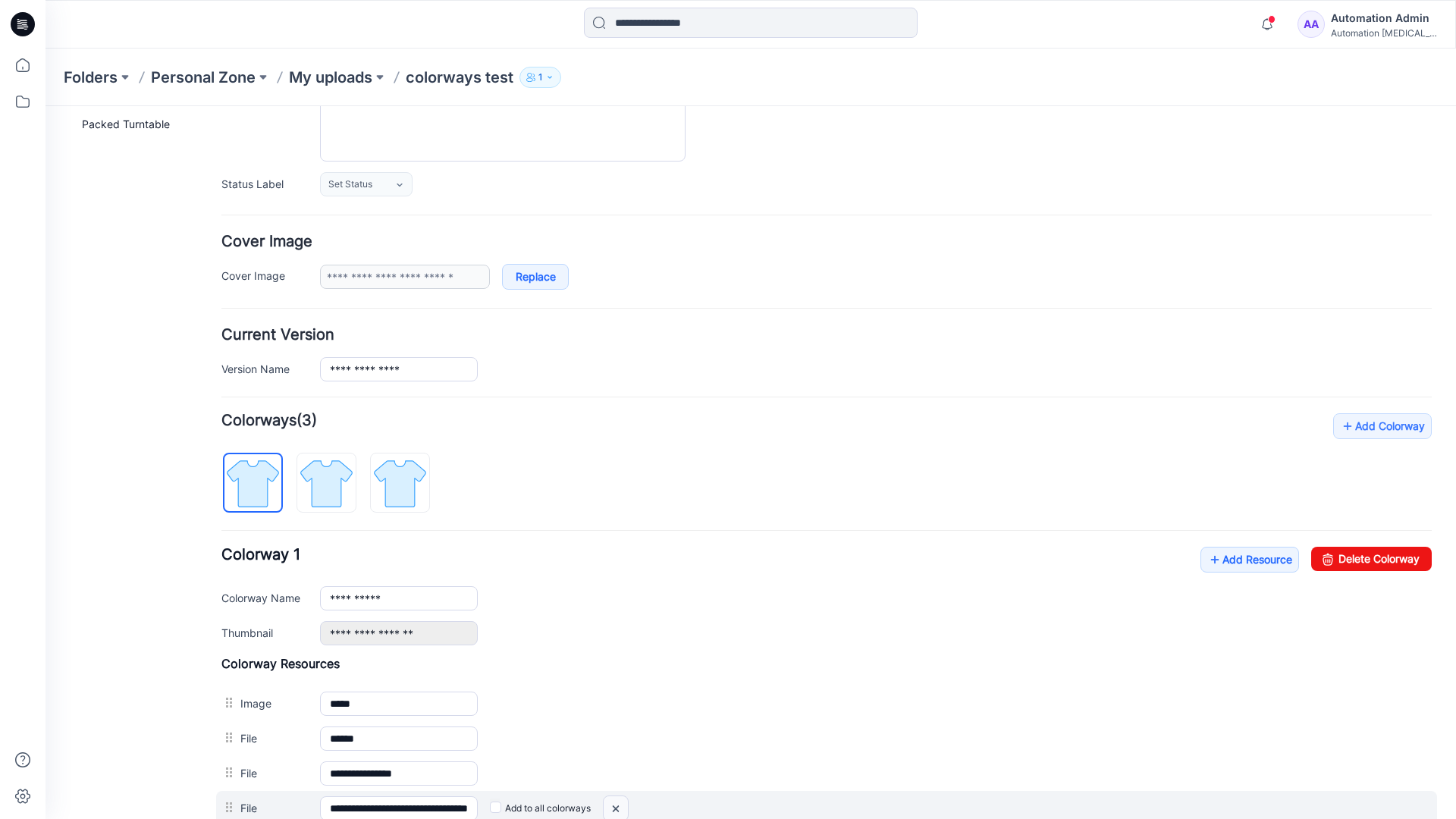
click at [45, 107] on img at bounding box center [45, 107] width 0 height 0
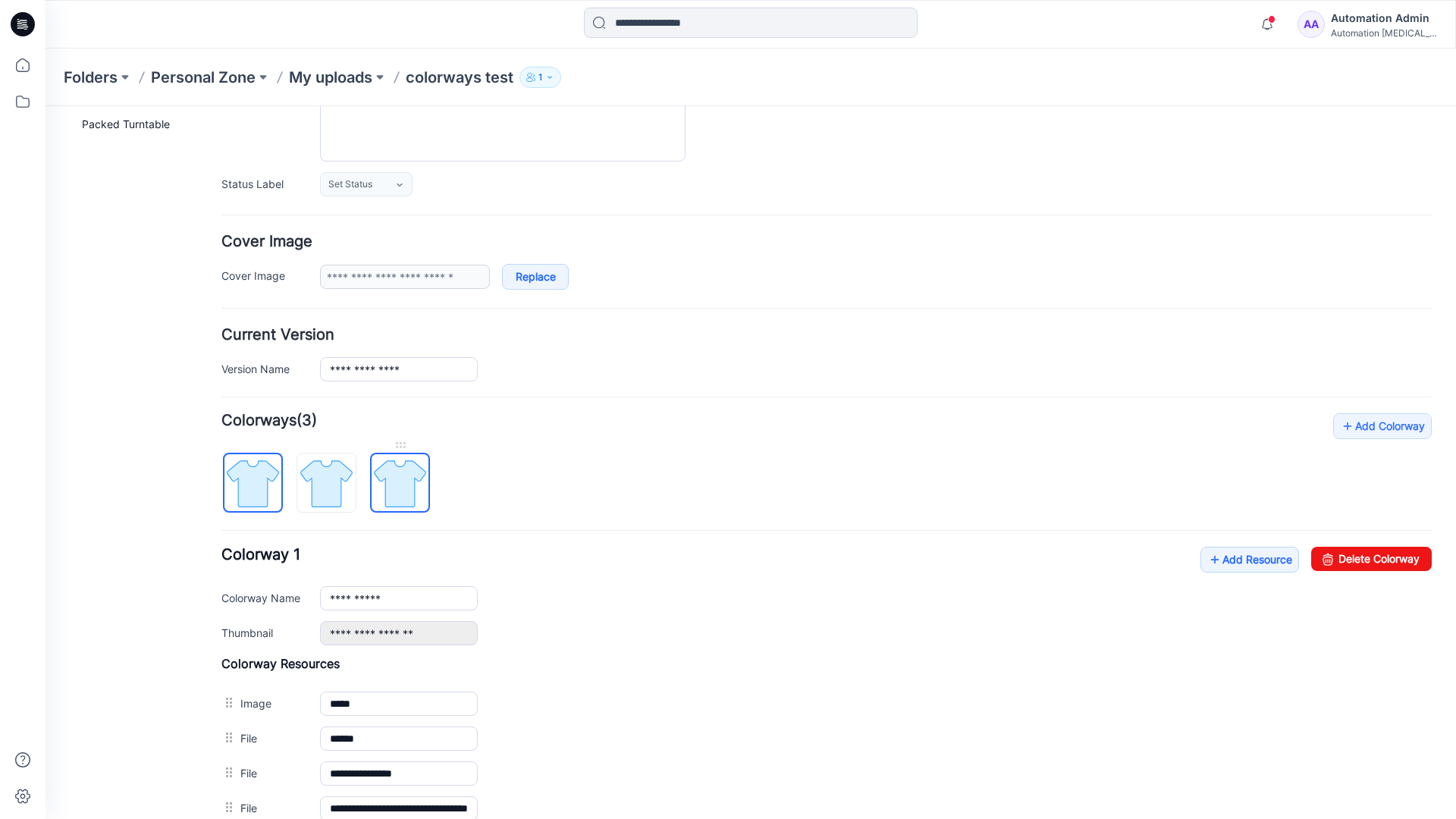
click at [399, 488] on img at bounding box center [400, 483] width 57 height 57
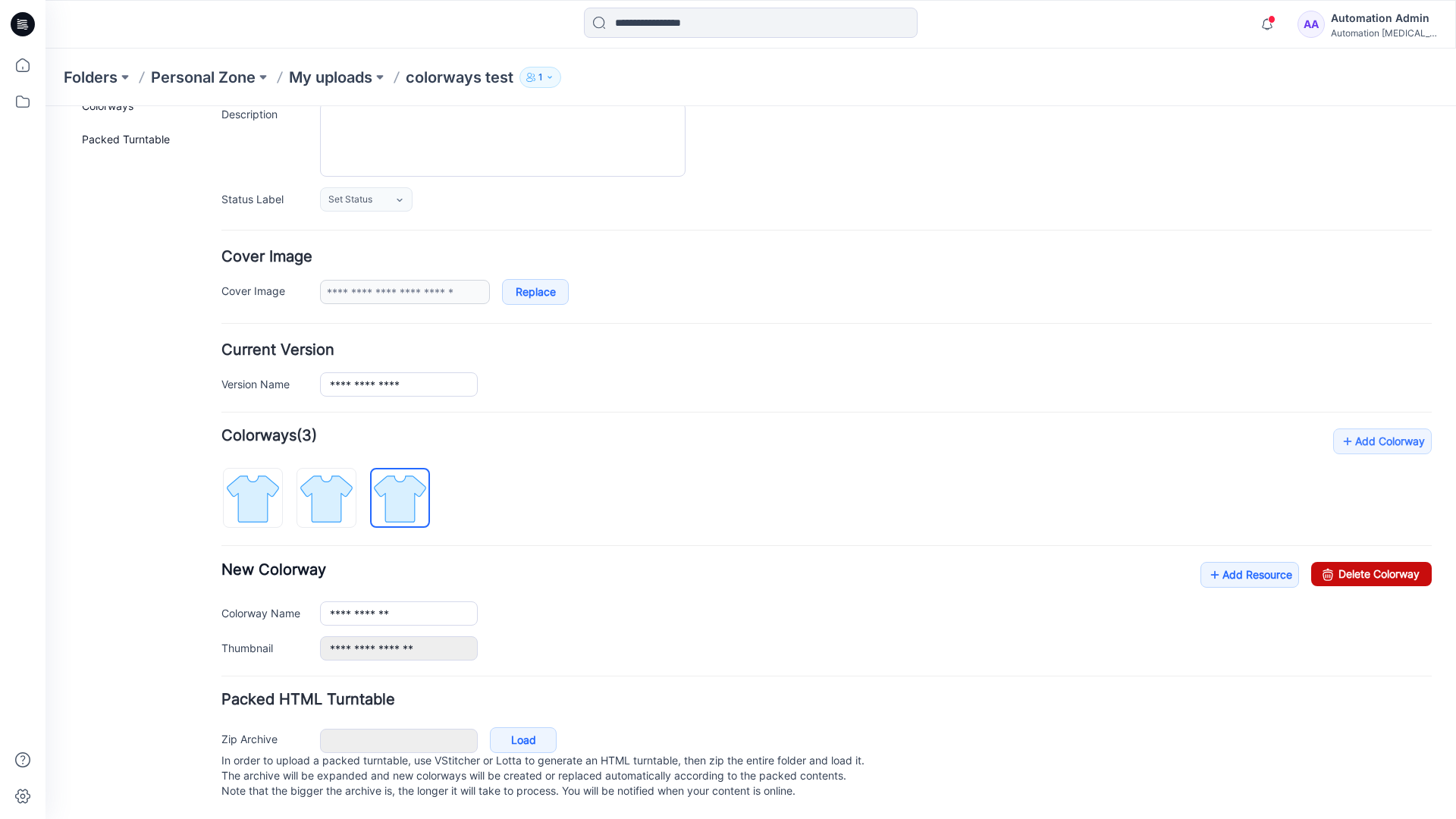
click at [1339, 562] on link "Delete Colorway" at bounding box center [1372, 573] width 121 height 24
click at [350, 475] on img at bounding box center [326, 498] width 57 height 57
click at [1384, 562] on link "Delete Colorway" at bounding box center [1372, 573] width 121 height 24
type input "**********"
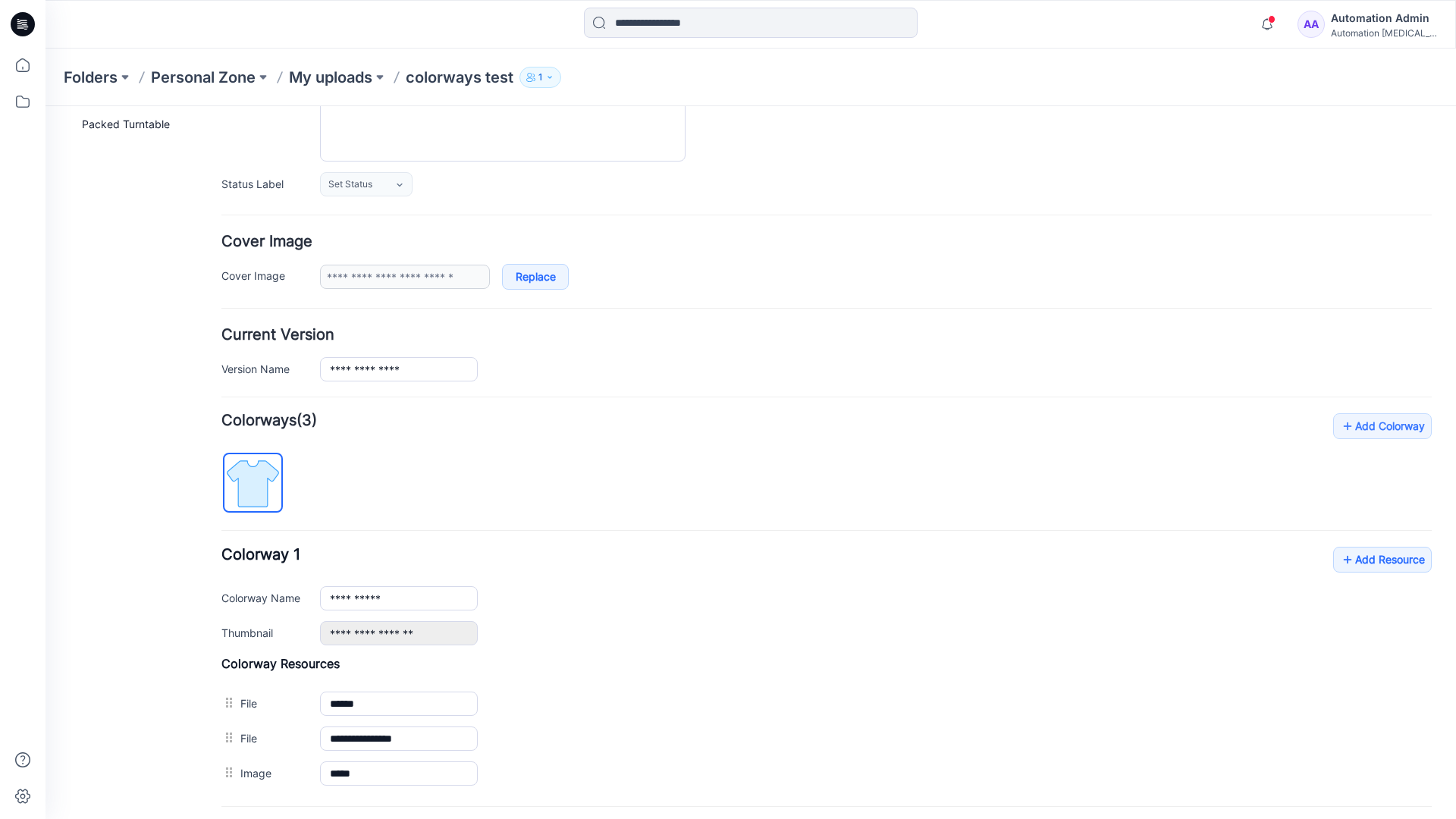
scroll to position [0, 0]
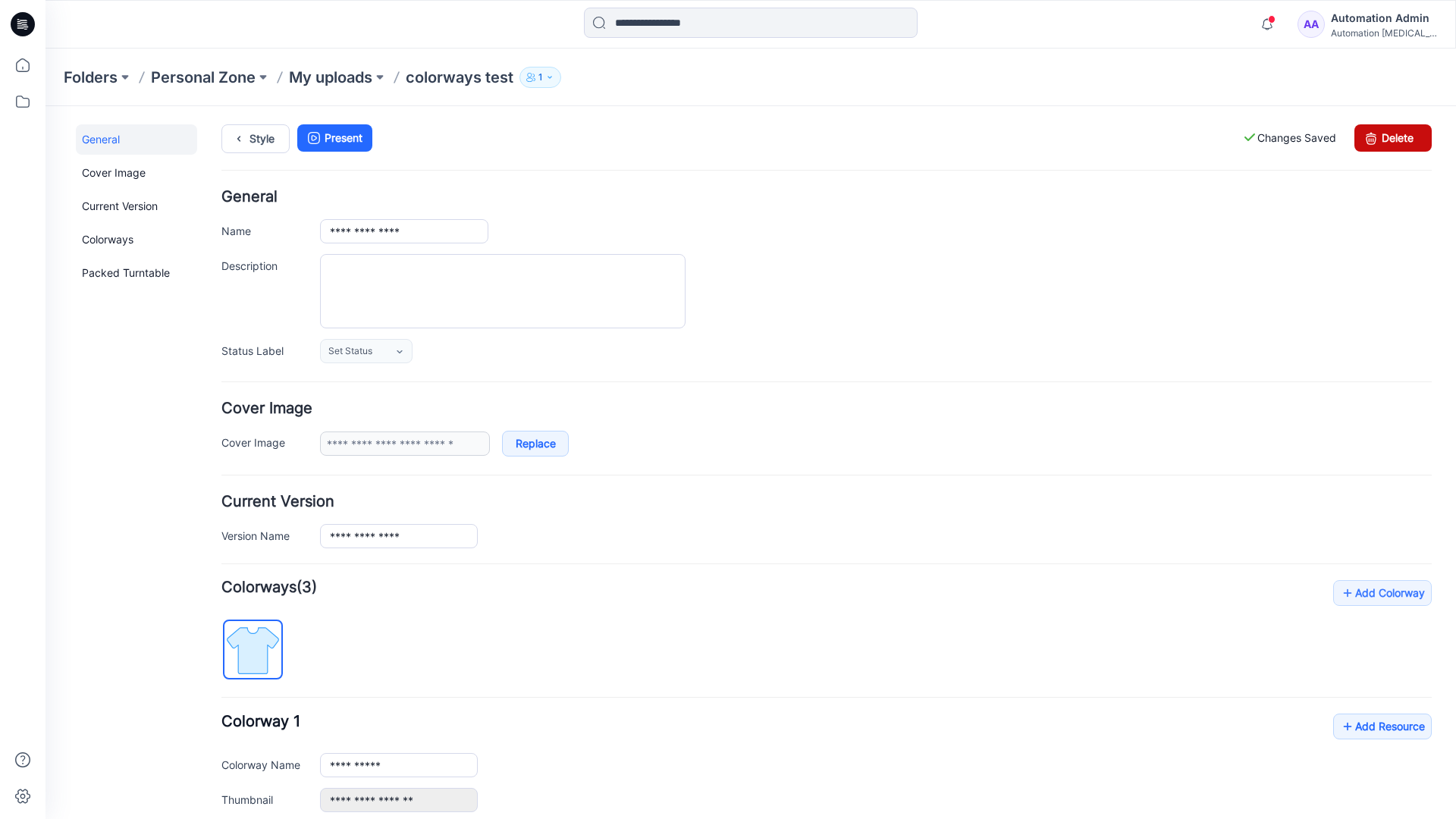
click at [1394, 138] on link "Delete" at bounding box center [1394, 138] width 78 height 27
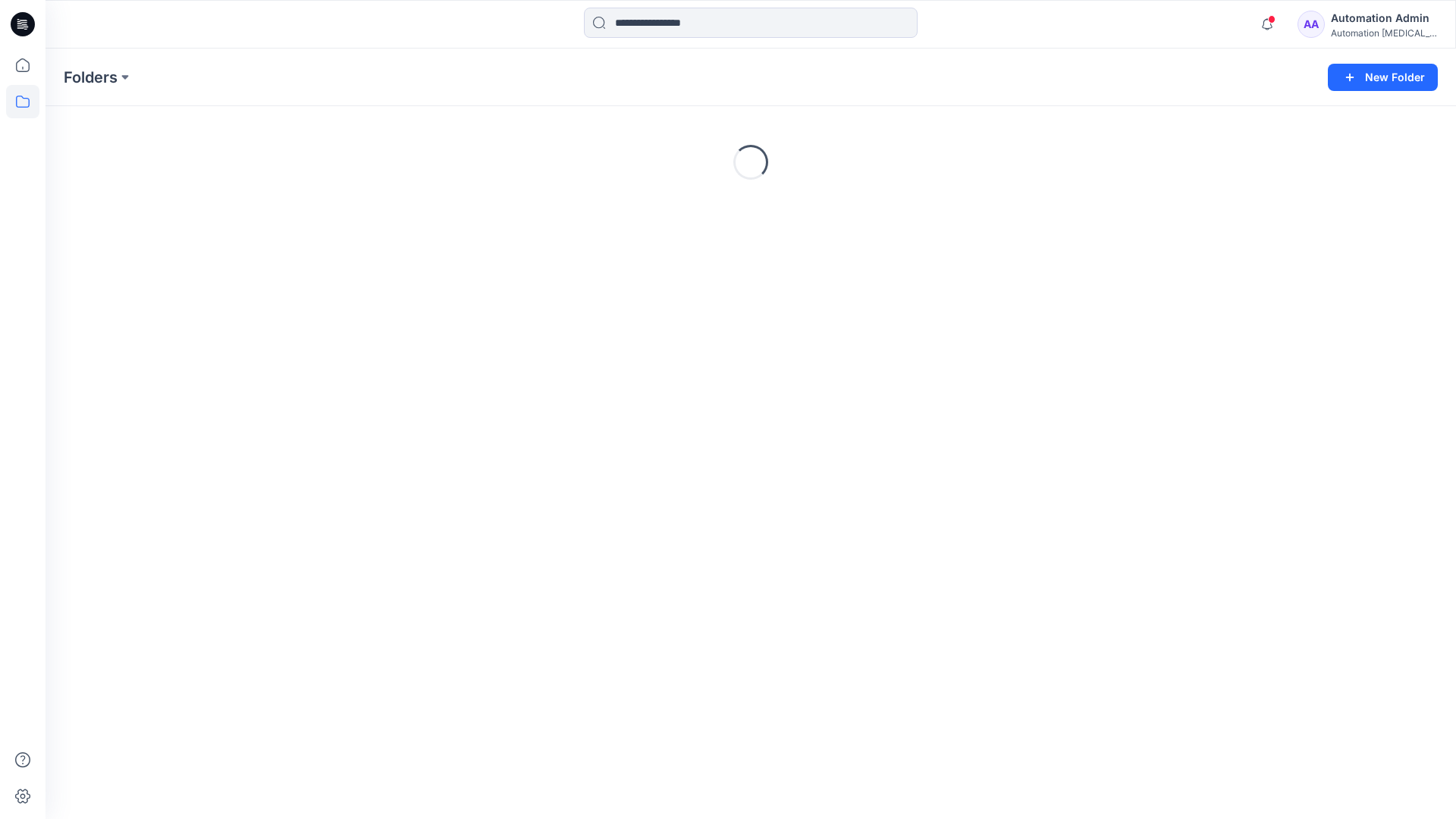
click at [1388, 23] on div "Automation Admin" at bounding box center [1384, 17] width 107 height 18
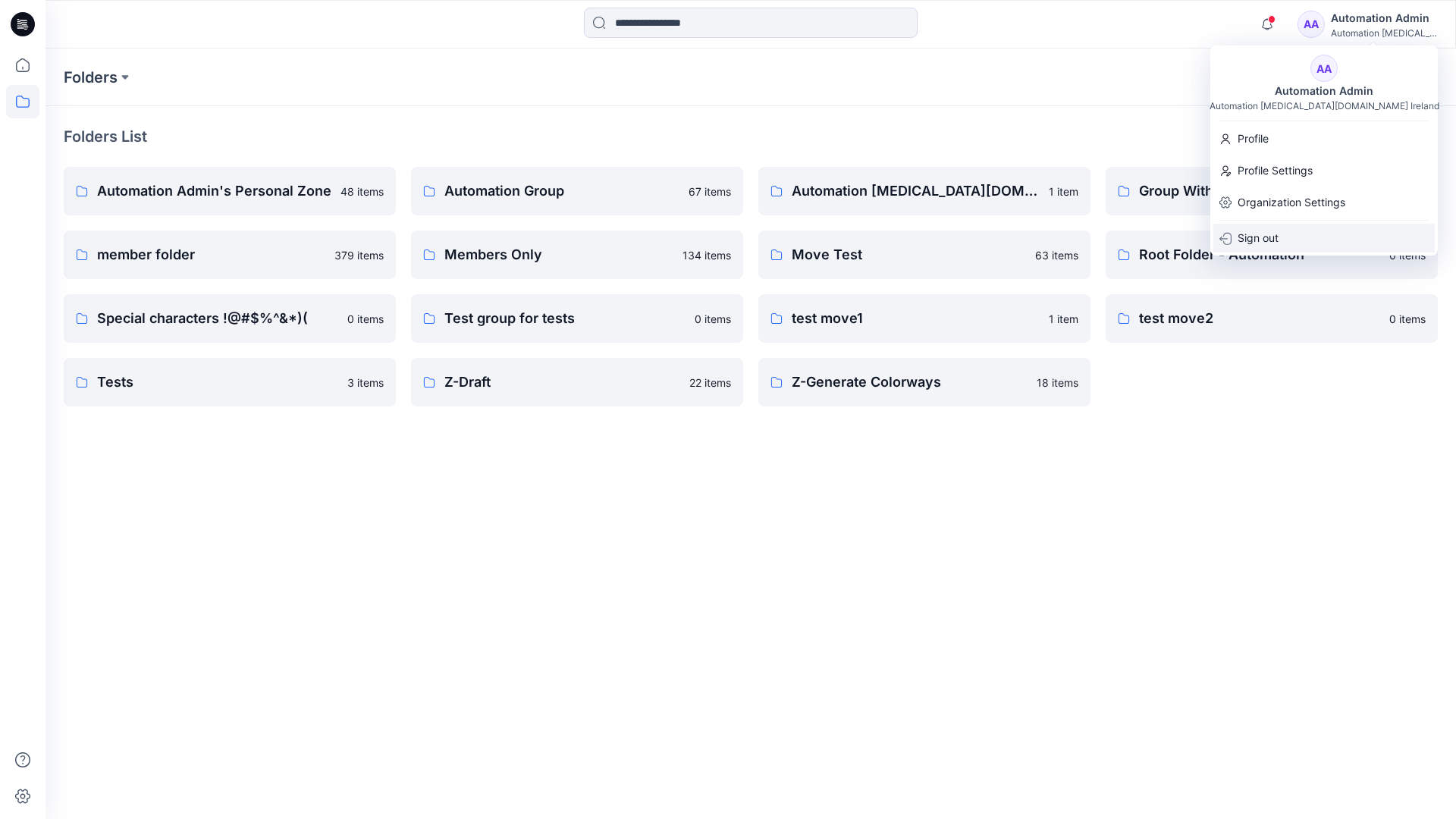
click at [1276, 232] on p "Sign out" at bounding box center [1258, 238] width 41 height 29
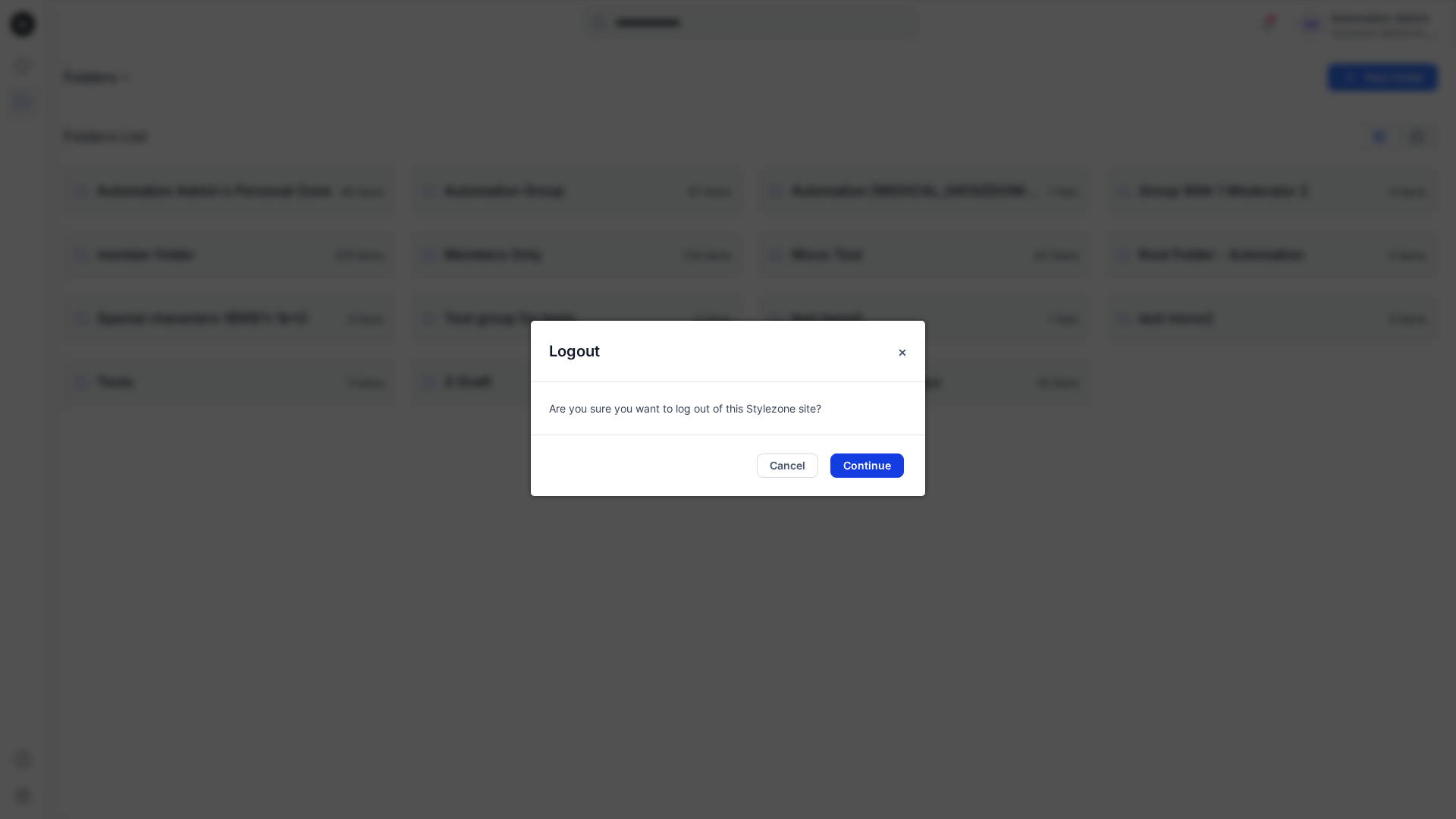
click at [869, 467] on button "Continue" at bounding box center [867, 465] width 74 height 24
